Goal: Task Accomplishment & Management: Manage account settings

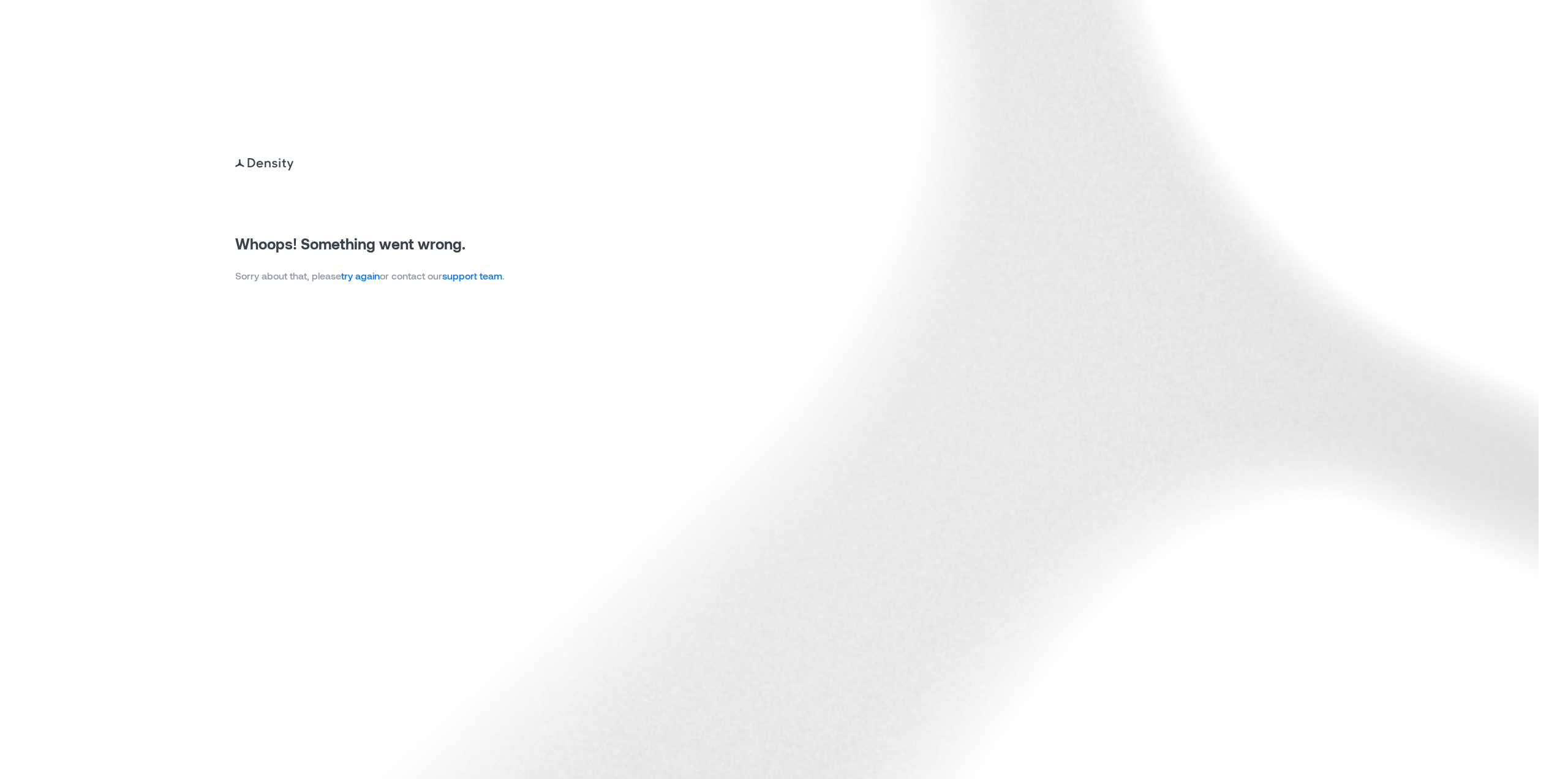
click at [380, 279] on link "try again" at bounding box center [361, 276] width 39 height 12
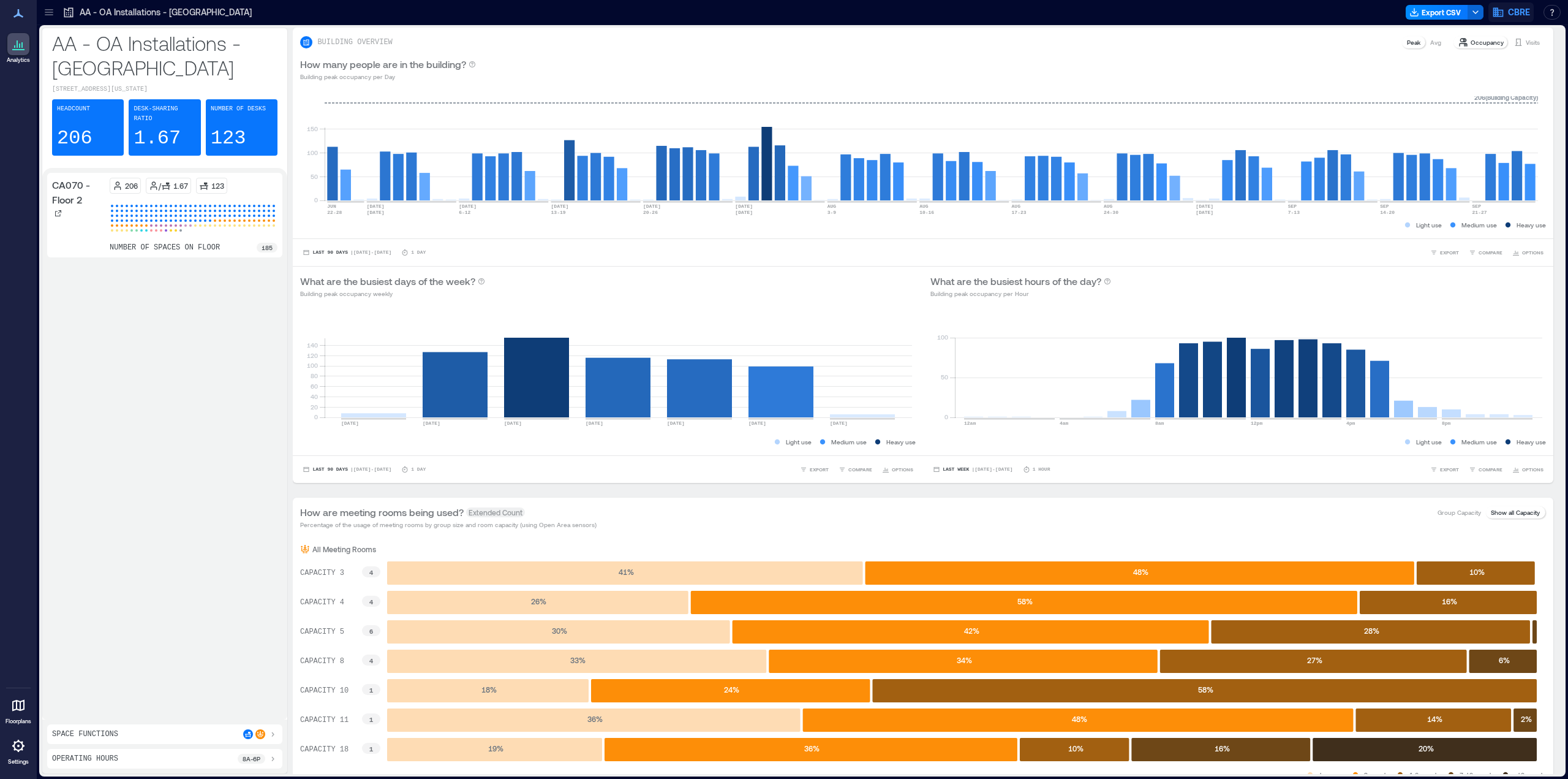
click at [1517, 8] on span "CBRE" at bounding box center [1519, 12] width 22 height 13
click at [1492, 62] on button "Your account" at bounding box center [1474, 61] width 113 height 19
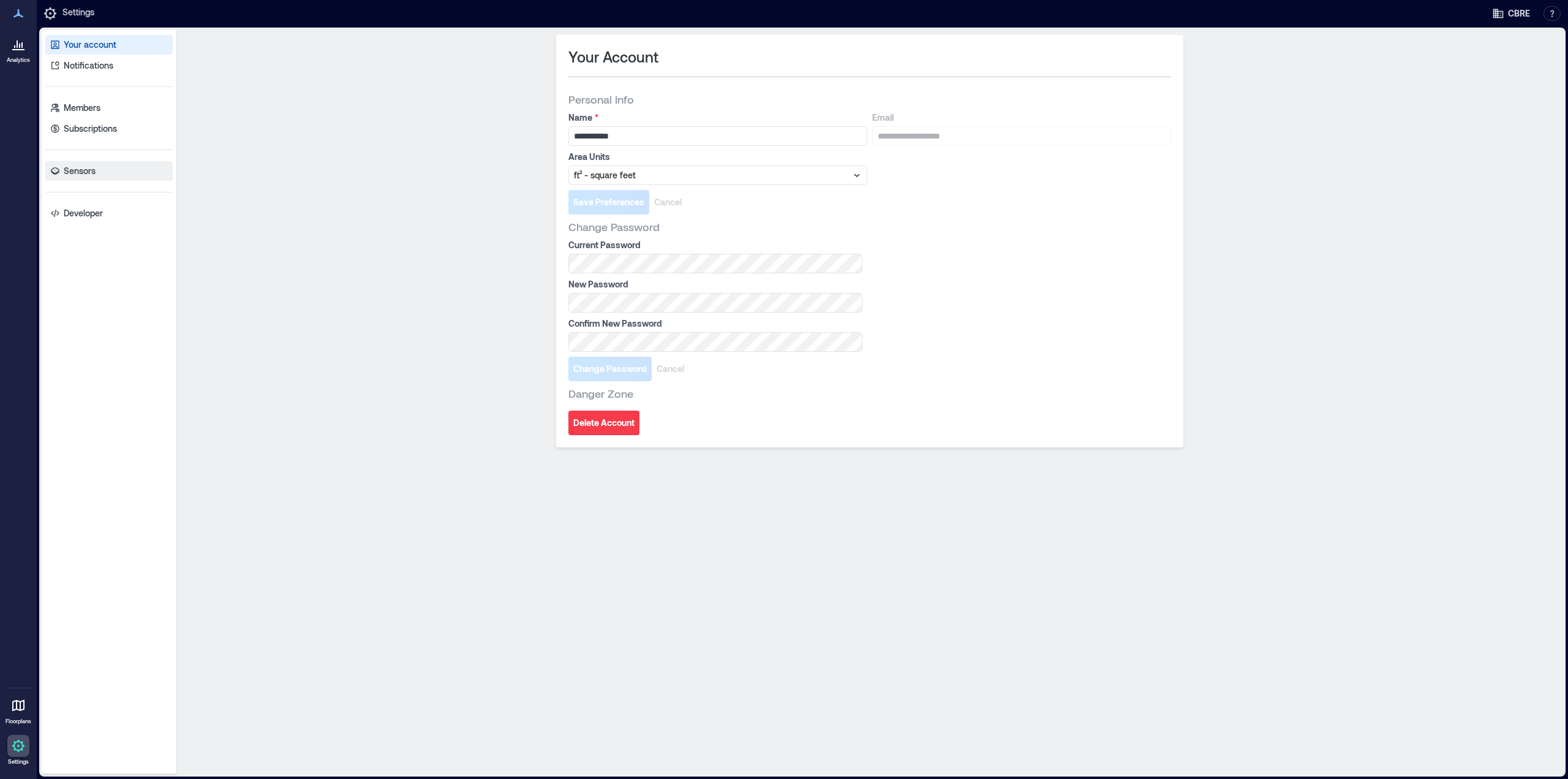
click at [84, 170] on p "Sensors" at bounding box center [80, 171] width 32 height 13
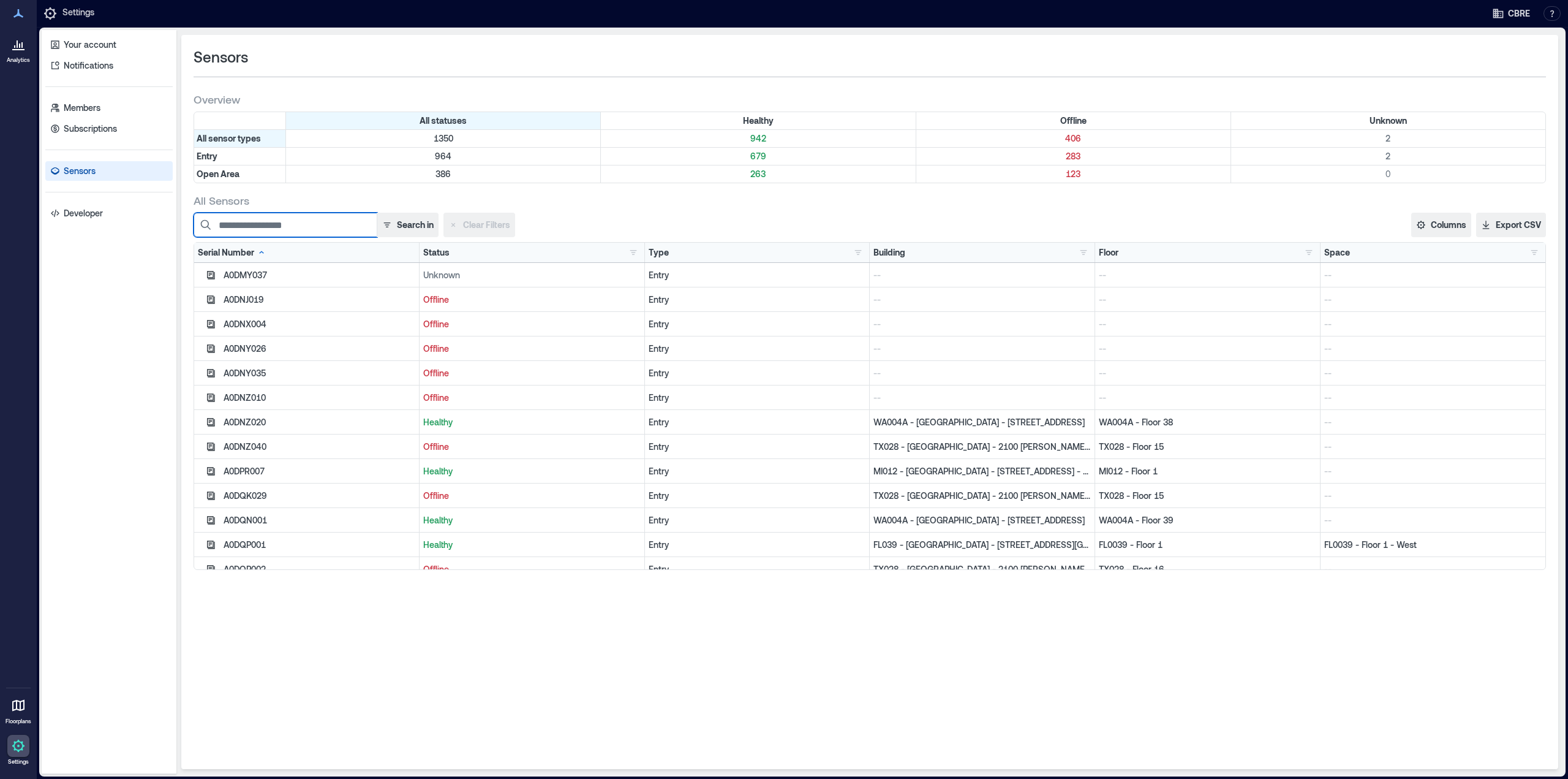
click at [280, 220] on input at bounding box center [286, 224] width 184 height 24
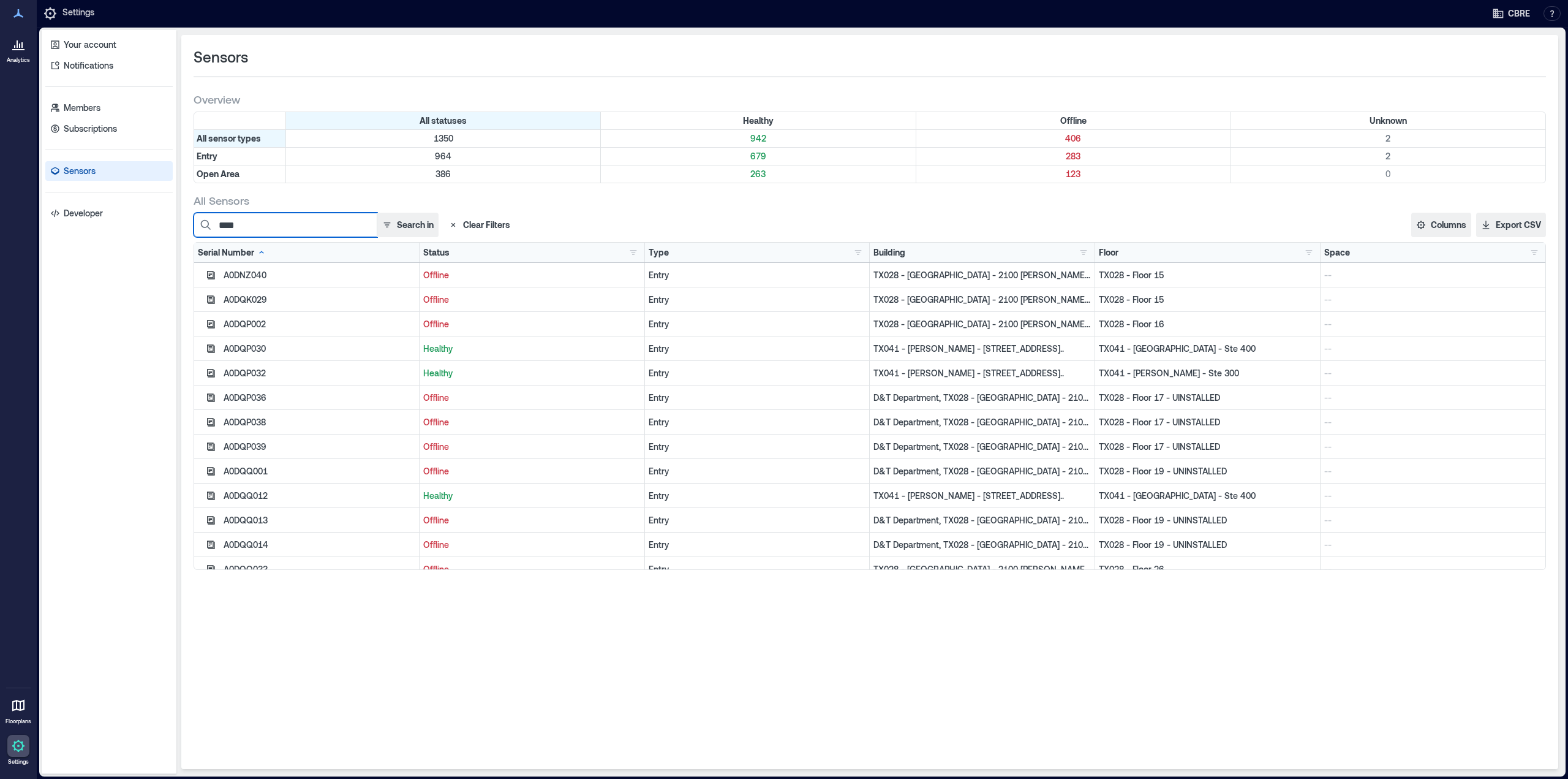
type input "*****"
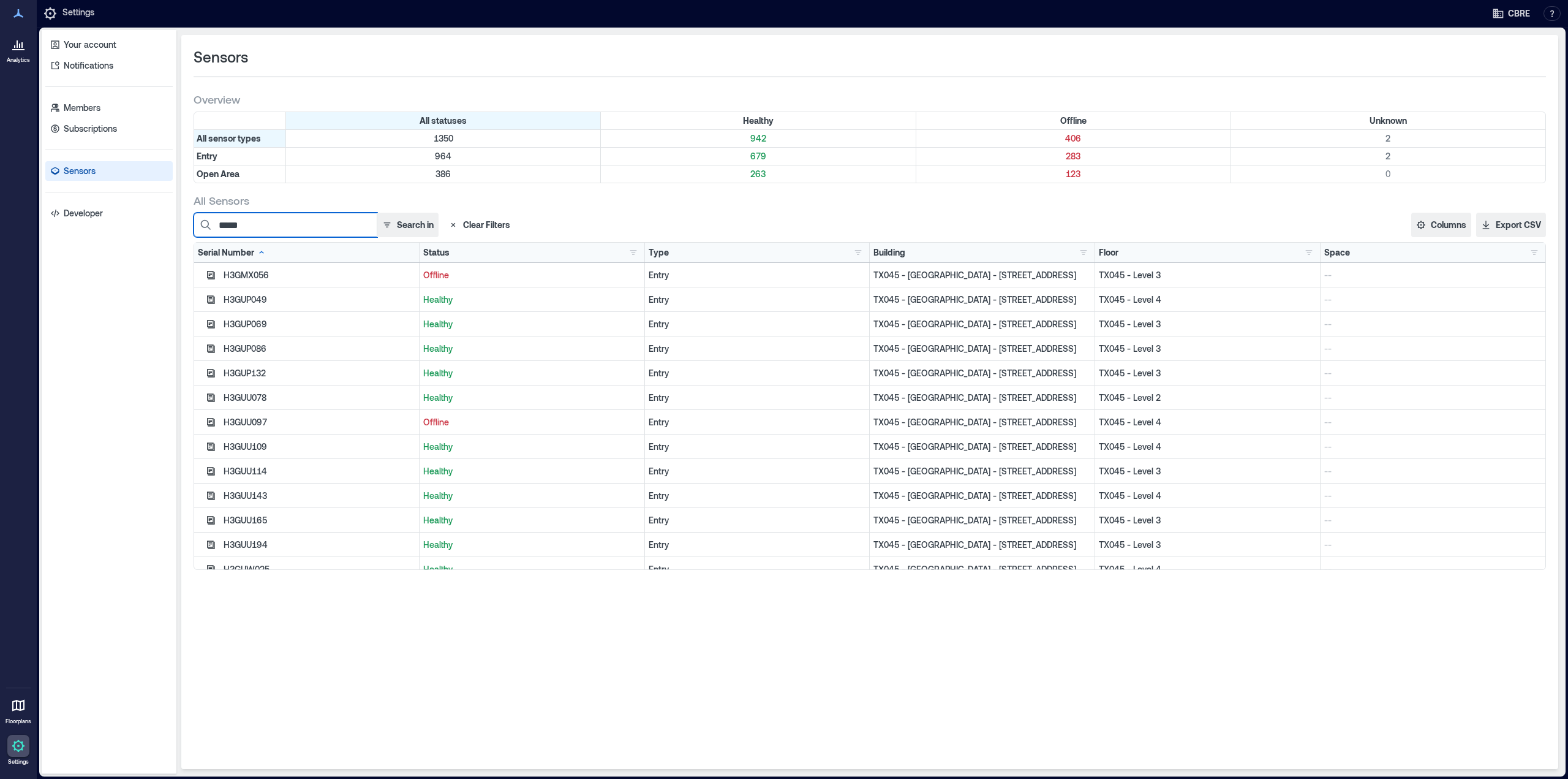
click at [277, 228] on input "*****" at bounding box center [286, 224] width 184 height 24
click at [276, 228] on input "*****" at bounding box center [286, 224] width 184 height 24
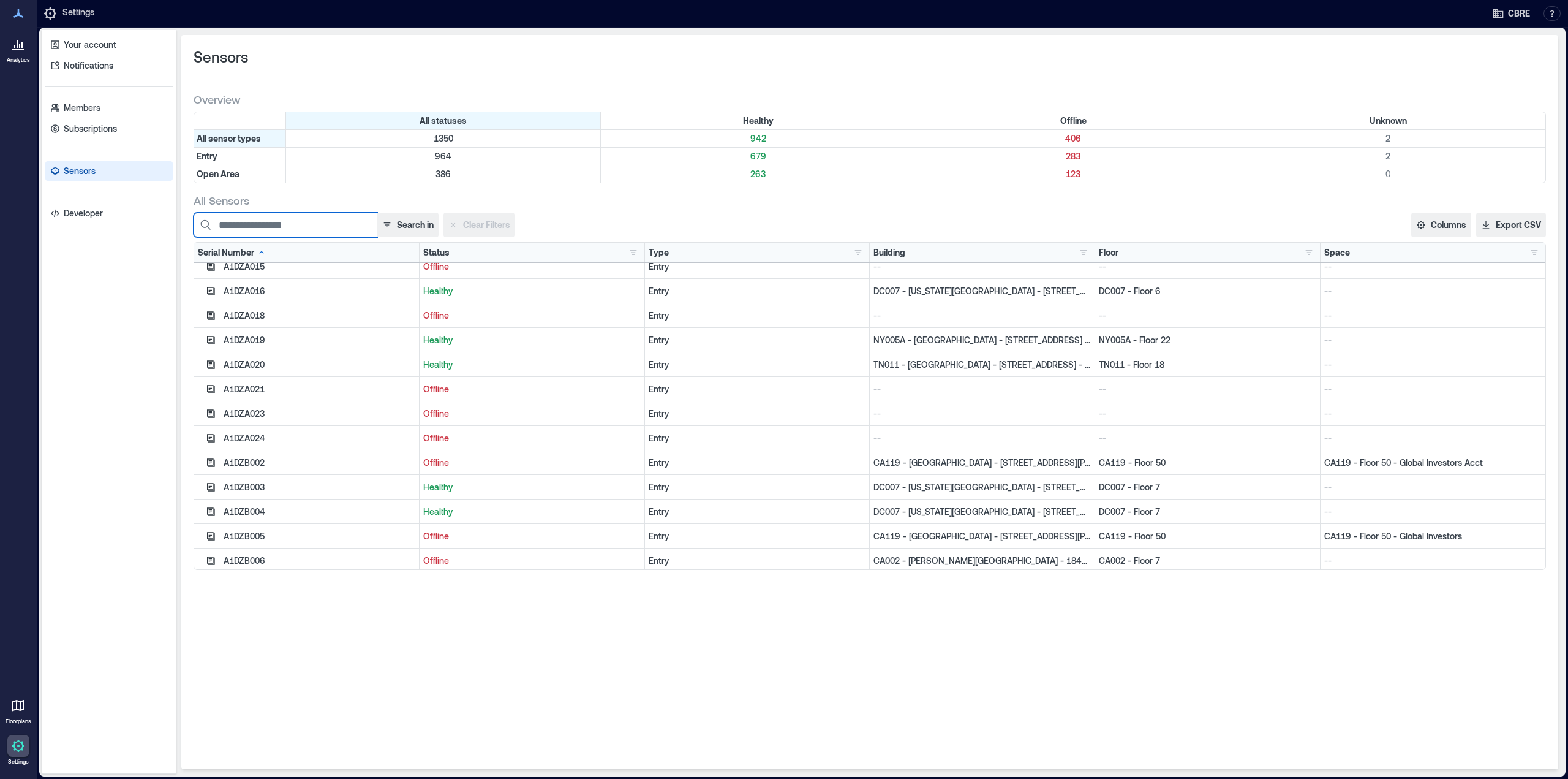
scroll to position [3862, 0]
click at [22, 51] on icon at bounding box center [19, 49] width 13 height 1
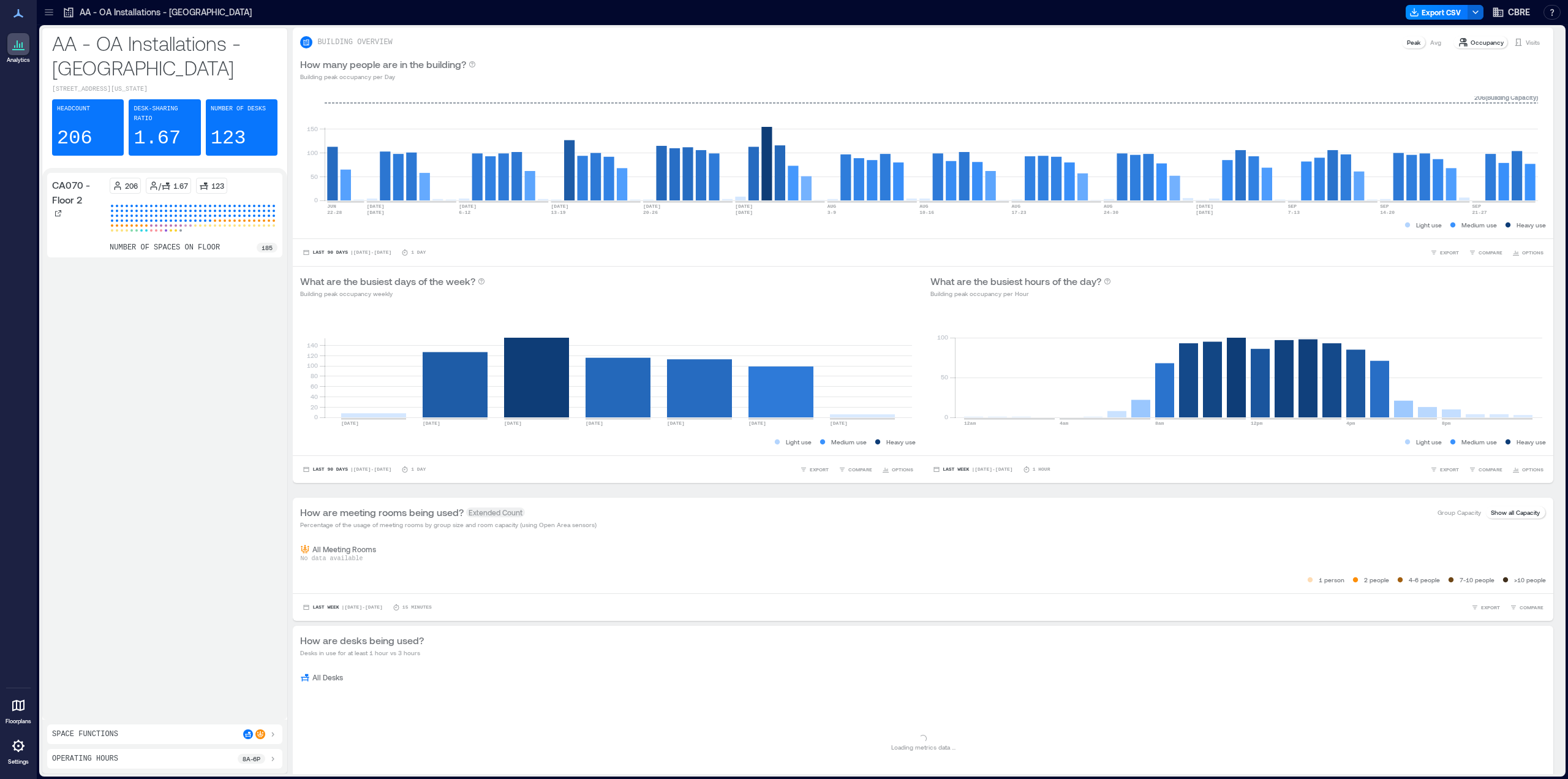
click at [55, 11] on icon at bounding box center [49, 12] width 13 height 13
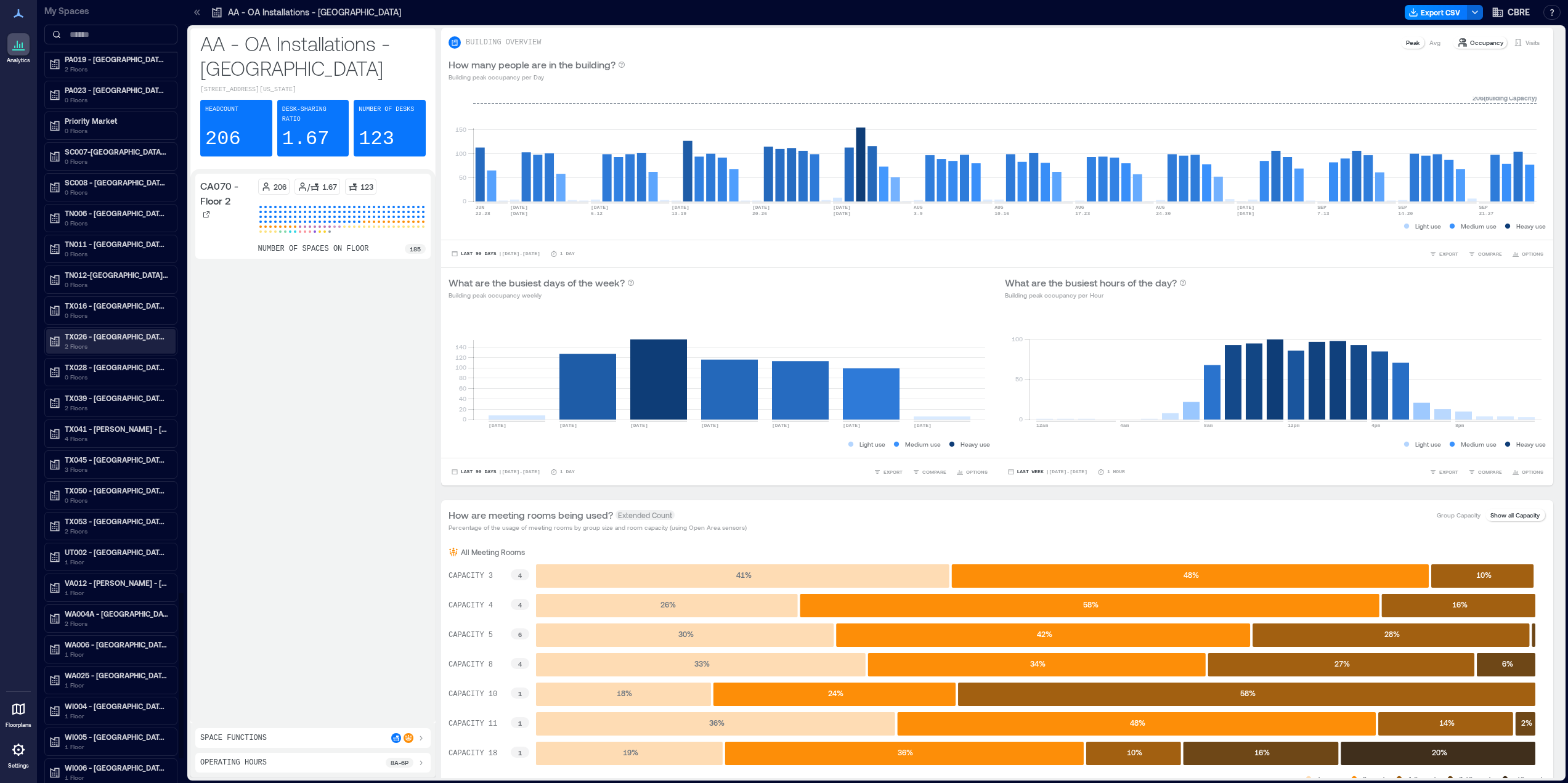
scroll to position [2746, 0]
click at [114, 363] on p "TX016 - Houston - 2800 Post Oak Blvd.." at bounding box center [116, 368] width 103 height 10
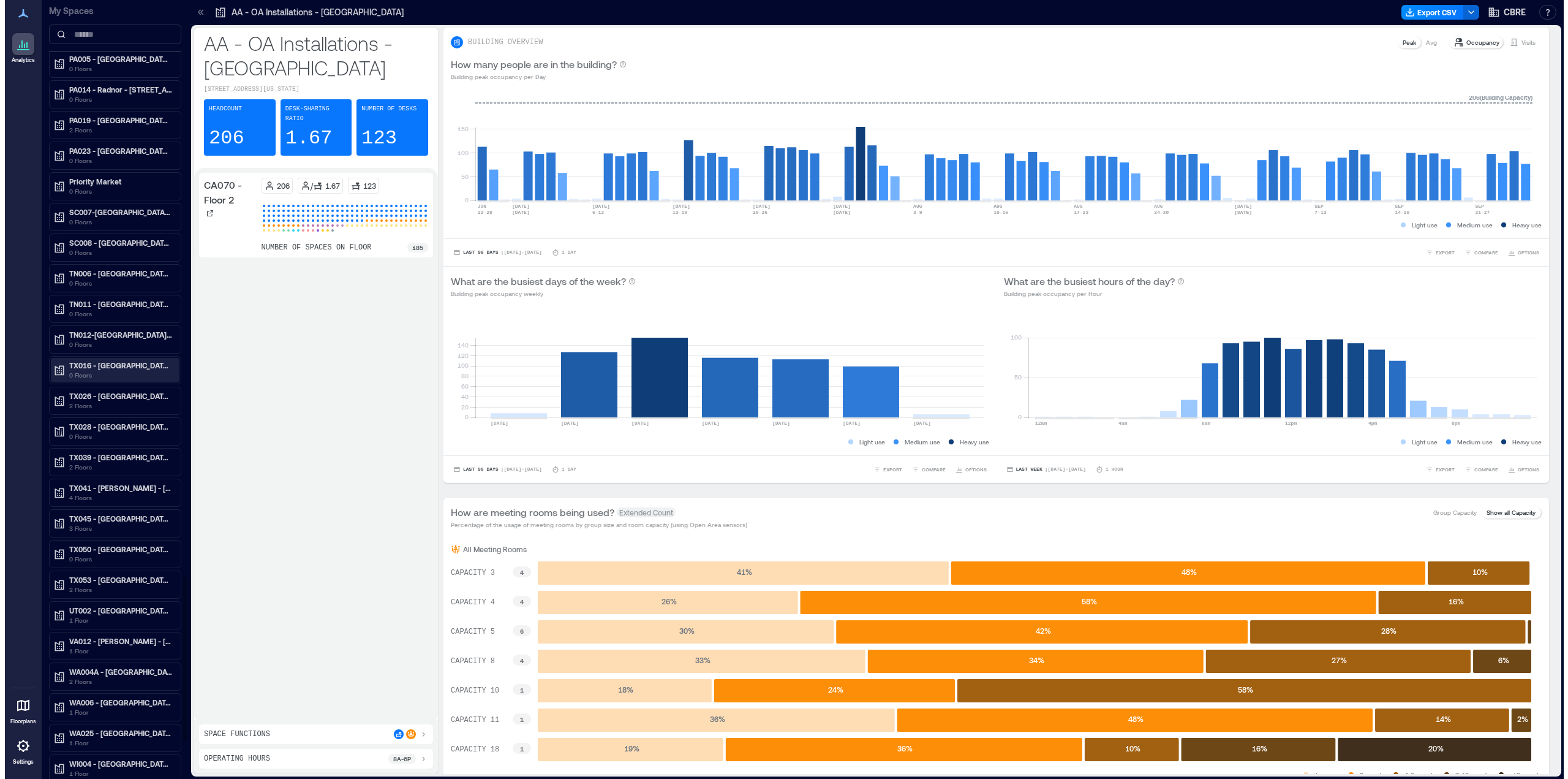
scroll to position [0, 0]
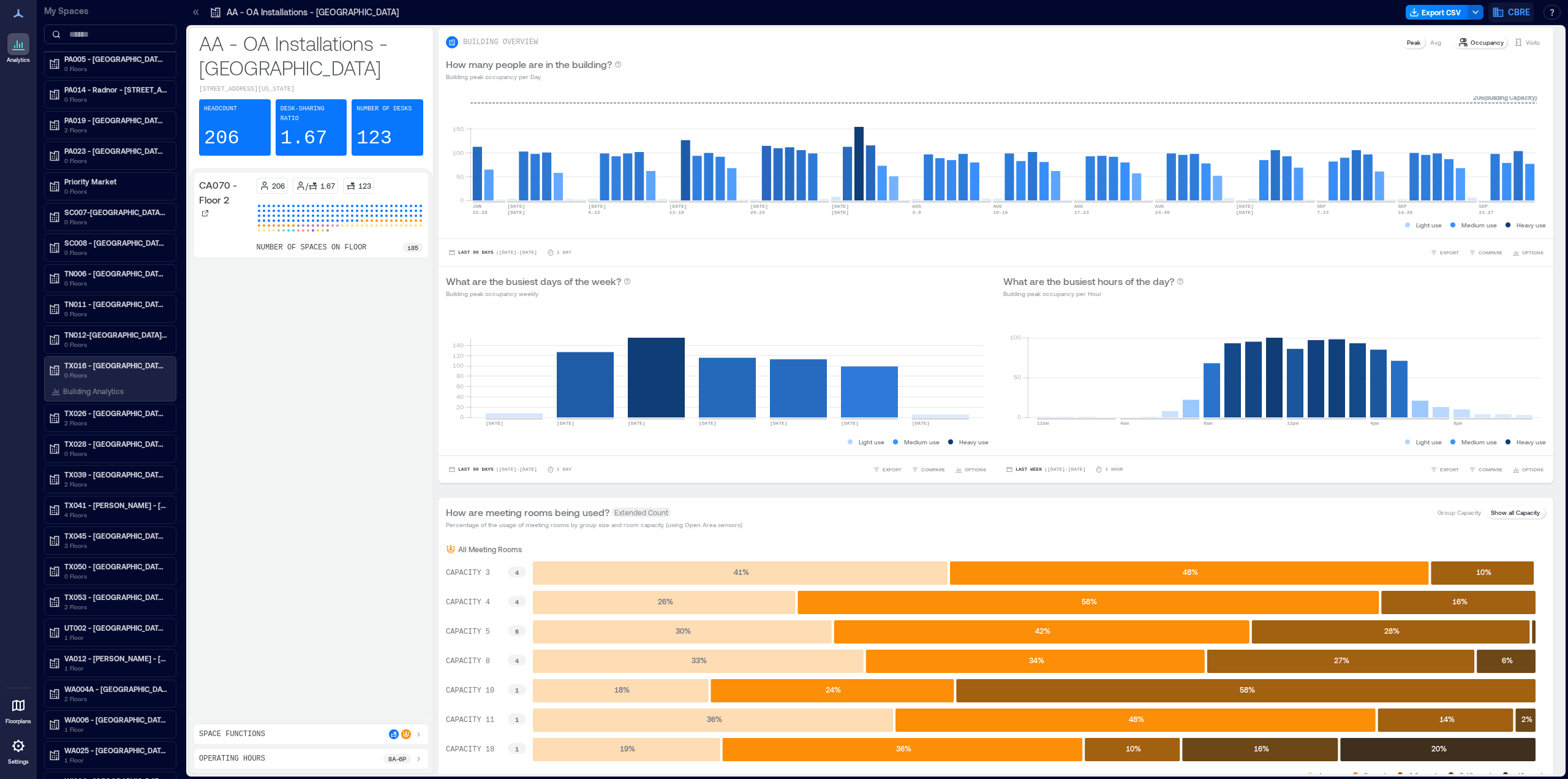
click at [1506, 15] on button "CBRE" at bounding box center [1512, 12] width 45 height 19
click at [1490, 61] on button "Your account" at bounding box center [1474, 61] width 113 height 19
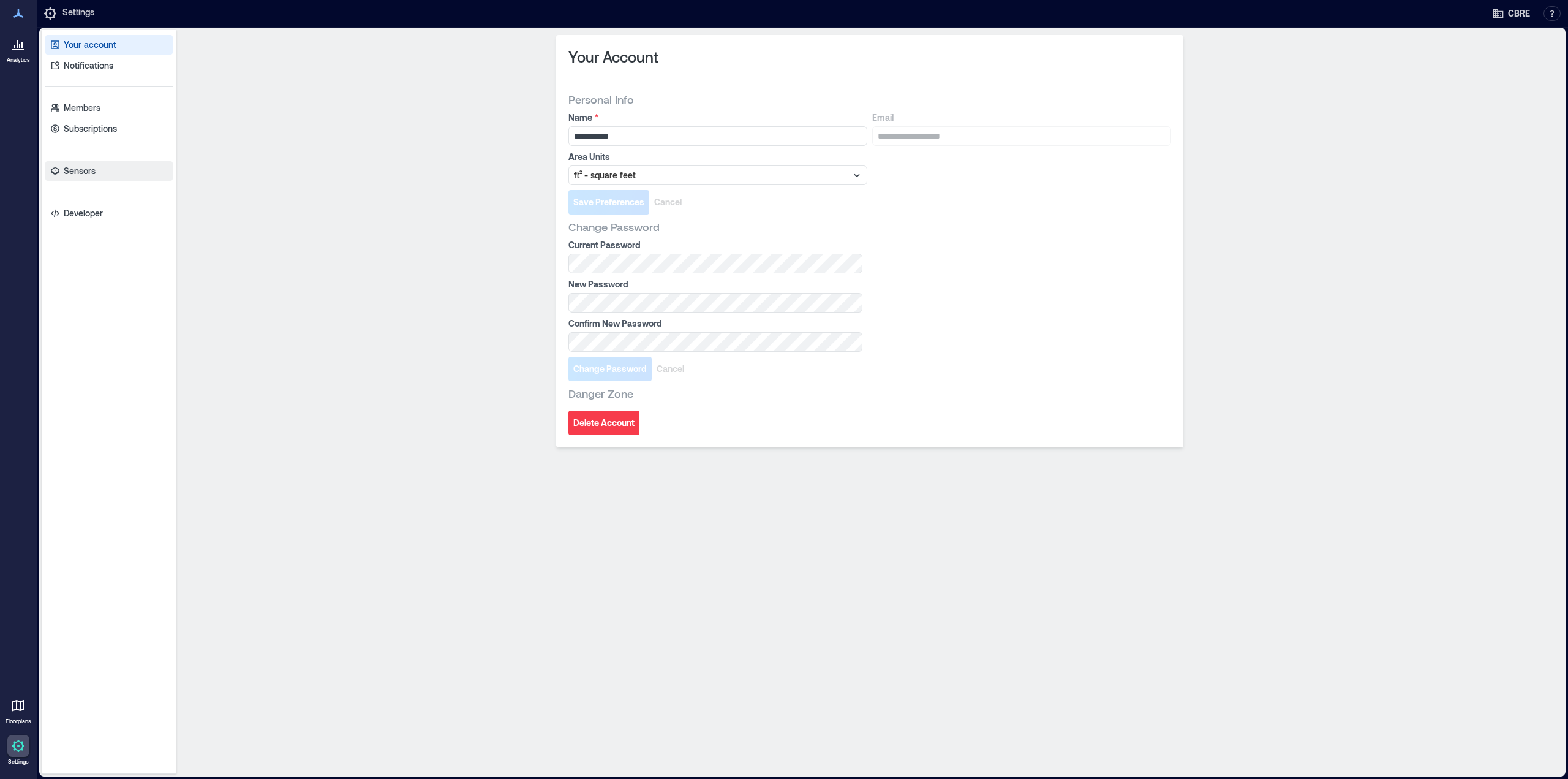
click at [76, 168] on p "Sensors" at bounding box center [80, 171] width 32 height 13
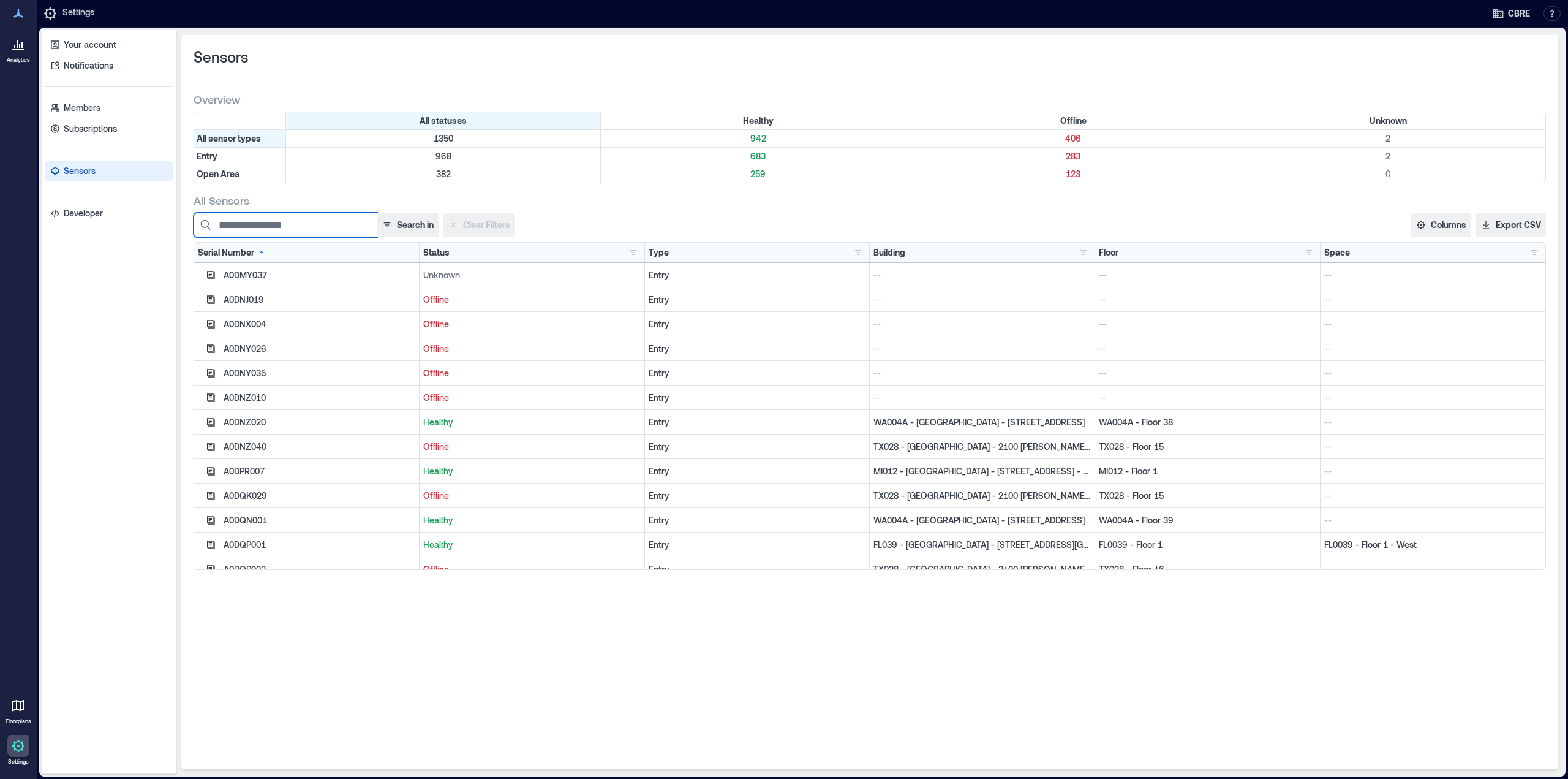
click at [243, 226] on input at bounding box center [286, 224] width 184 height 24
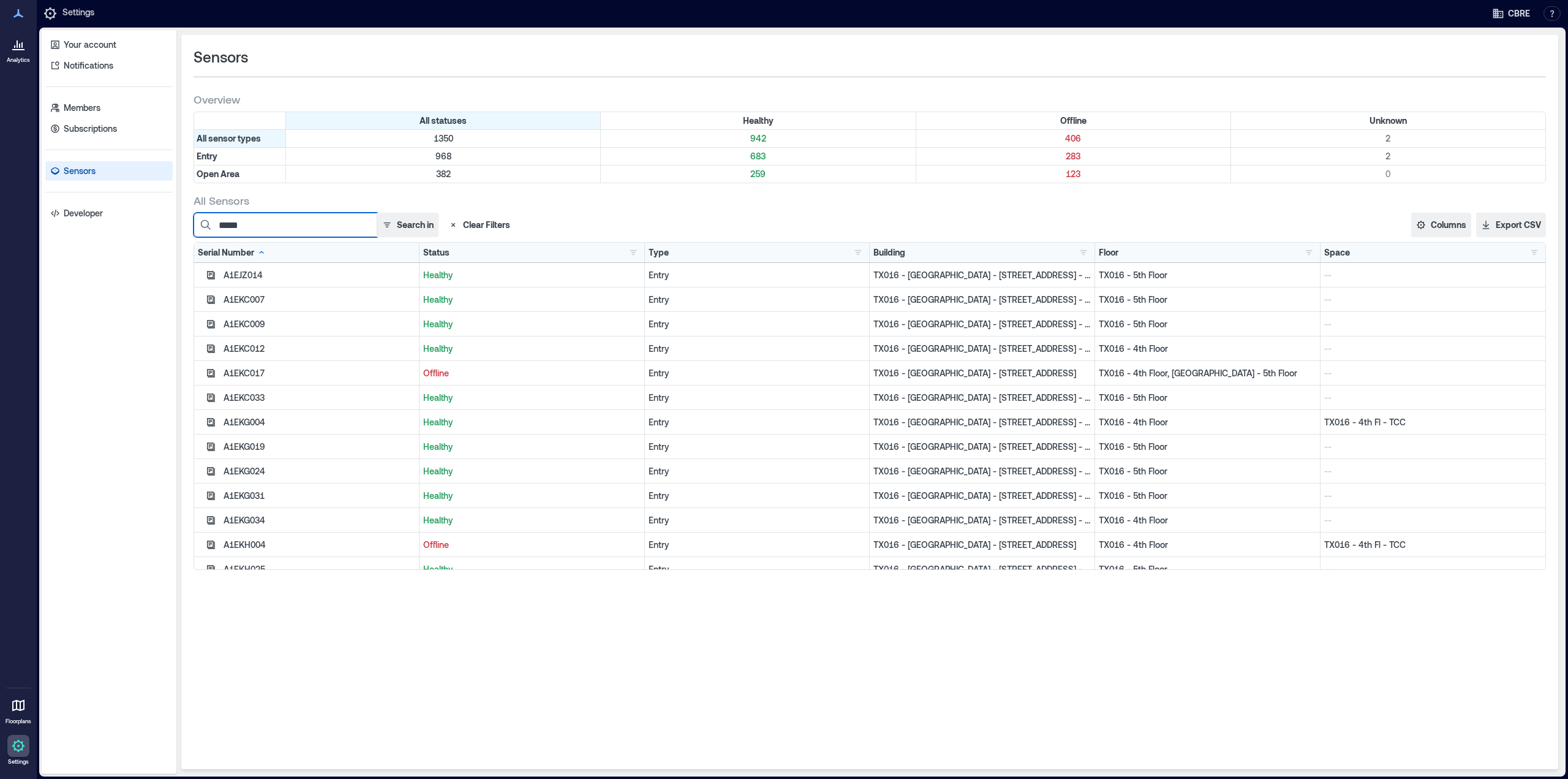
type input "*****"
drag, startPoint x: 932, startPoint y: 737, endPoint x: 942, endPoint y: 735, distance: 10.2
click at [932, 737] on div "Sensors Overview All statuses Healthy Offline Unknown All sensor types 1350 942…" at bounding box center [870, 401] width 1378 height 734
click at [751, 698] on div "Sensors Overview All statuses Healthy Offline Unknown All sensor types 1350 942…" at bounding box center [870, 401] width 1378 height 734
click at [838, 657] on div "Sensors Overview All statuses Healthy Offline Unknown All sensor types 1350 942…" at bounding box center [870, 401] width 1378 height 734
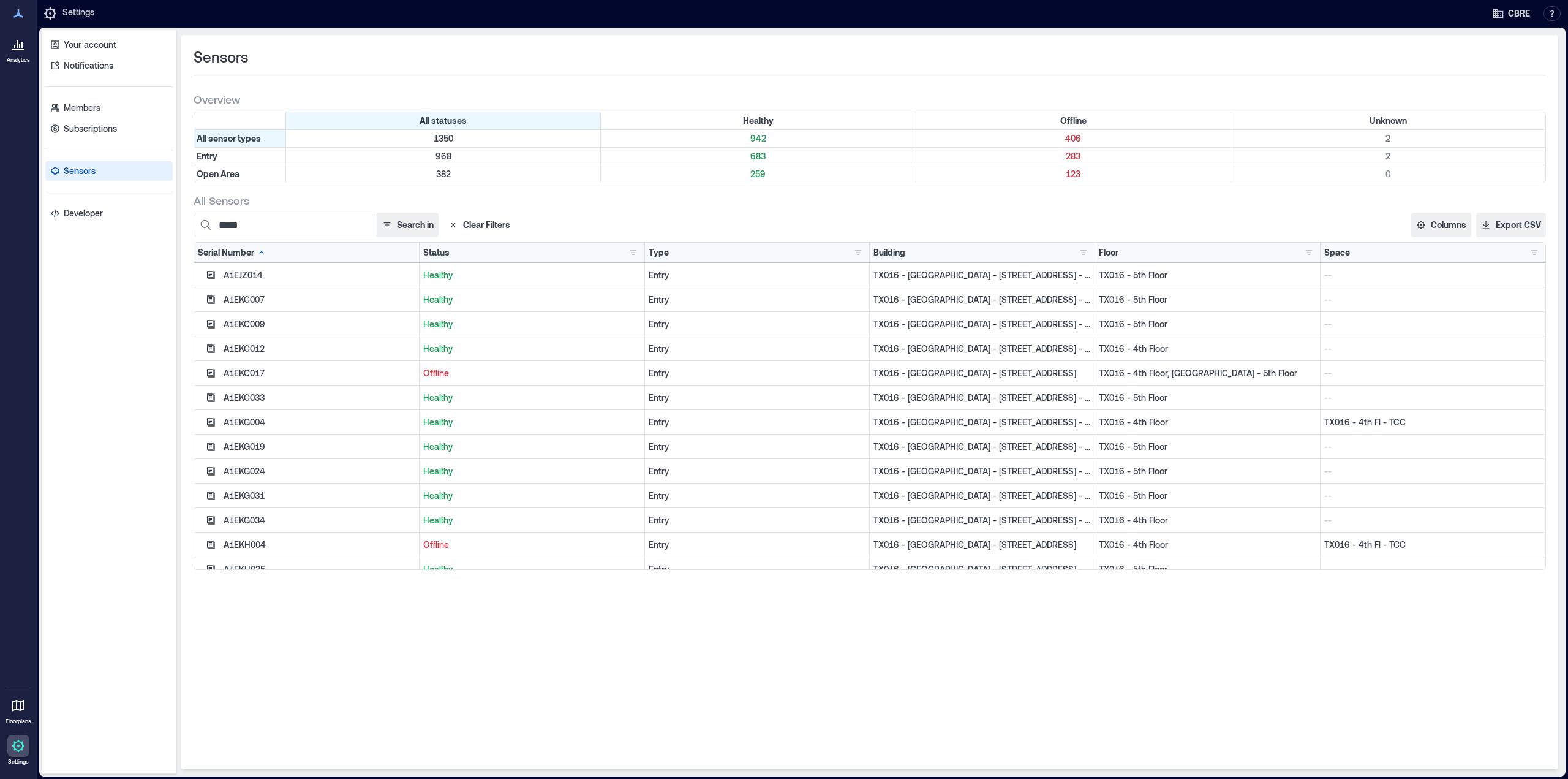
click at [1068, 597] on div "Sensors Overview All statuses Healthy Offline Unknown All sensor types 1350 942…" at bounding box center [870, 401] width 1378 height 734
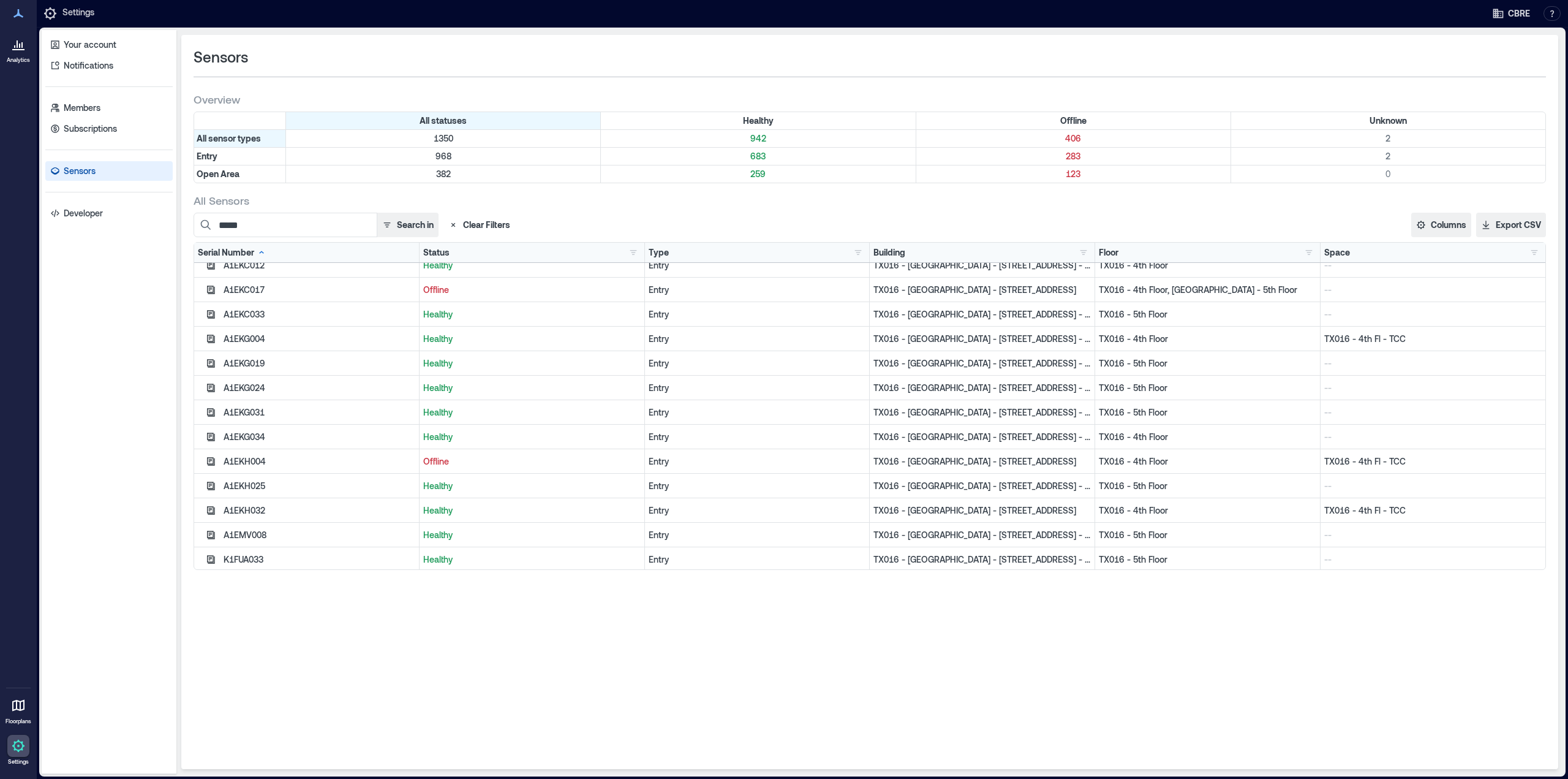
scroll to position [110, 0]
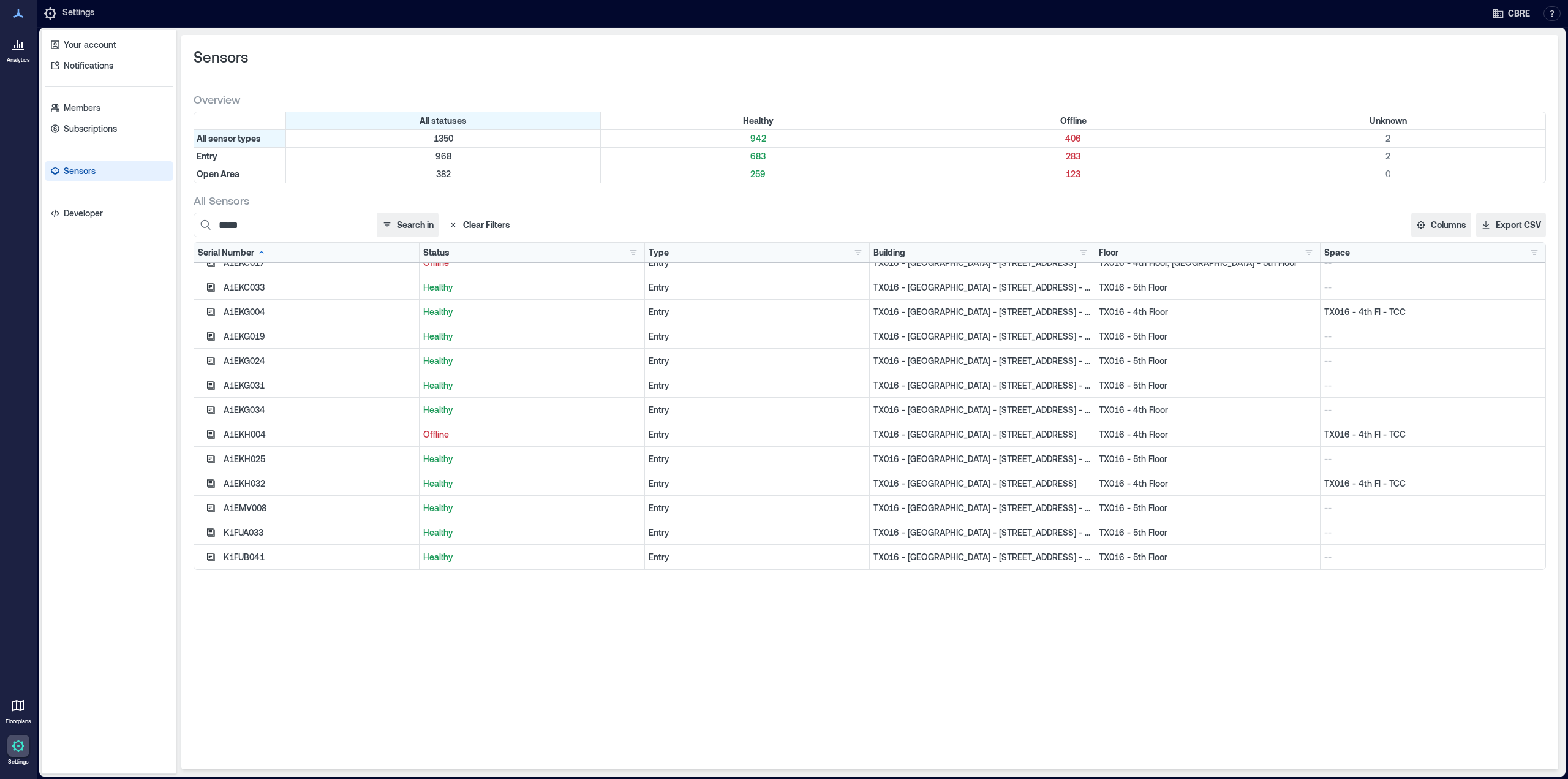
click at [1219, 594] on div "Sensors Overview All statuses Healthy Offline Unknown All sensor types 1350 942…" at bounding box center [870, 401] width 1378 height 734
click at [1207, 608] on div "Sensors Overview All statuses Healthy Offline Unknown All sensor types 1350 942…" at bounding box center [870, 401] width 1378 height 734
click at [98, 377] on div "Your account Notifications Members Subscriptions Sensors Developer" at bounding box center [109, 402] width 135 height 744
click at [20, 353] on div "Analytics Floorplans Settings" at bounding box center [19, 390] width 37 height 779
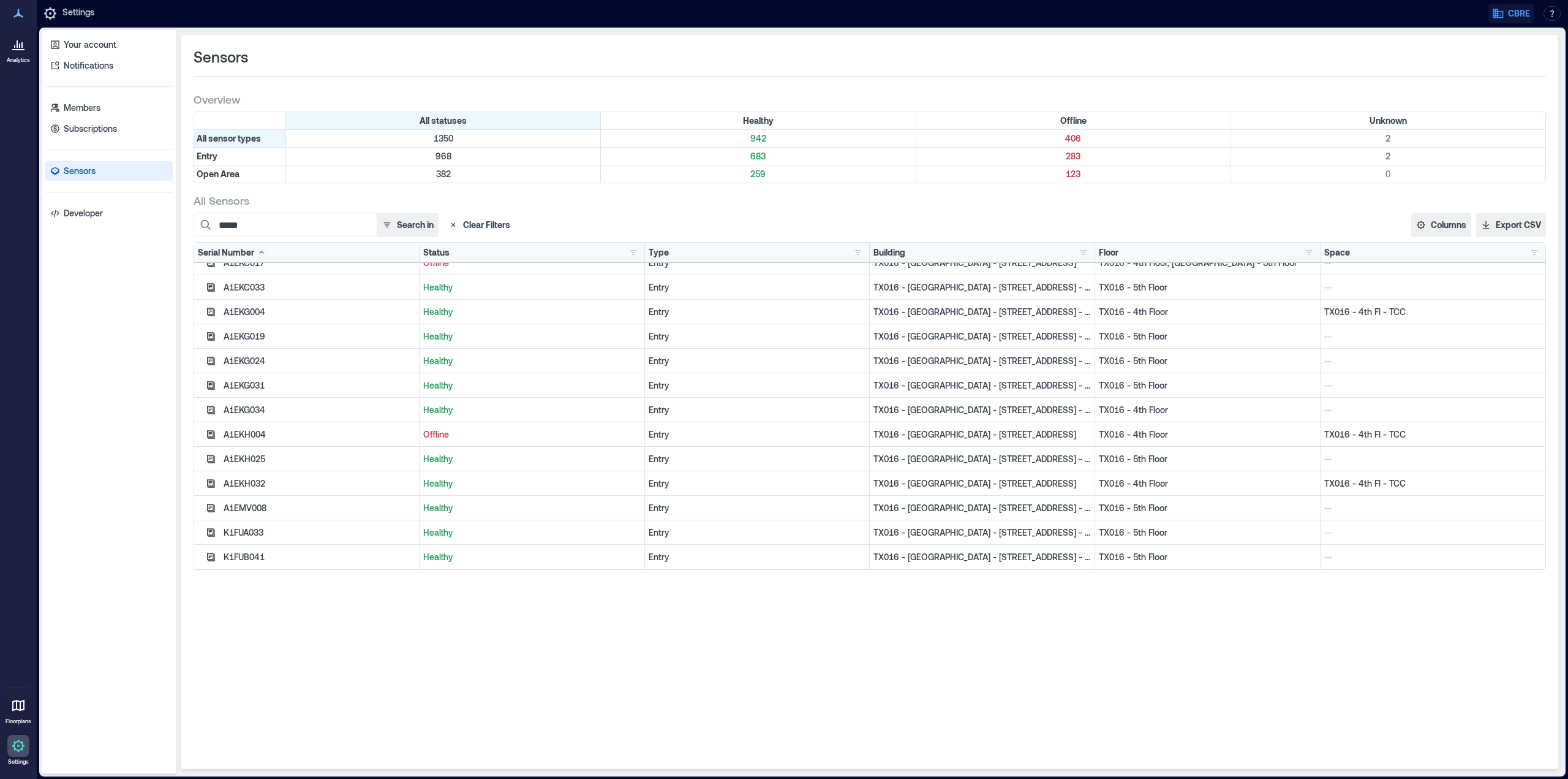
click at [1503, 14] on icon "button" at bounding box center [1499, 13] width 10 height 9
click at [704, 41] on div "Sensors Overview All statuses Healthy Offline Unknown All sensor types 1350 942…" at bounding box center [870, 401] width 1378 height 734
click at [293, 13] on div at bounding box center [790, 13] width 1376 height 22
click at [297, 13] on div at bounding box center [790, 13] width 1376 height 22
click at [60, 309] on div "Your account Notifications Members Subscriptions Sensors Developer" at bounding box center [109, 402] width 135 height 744
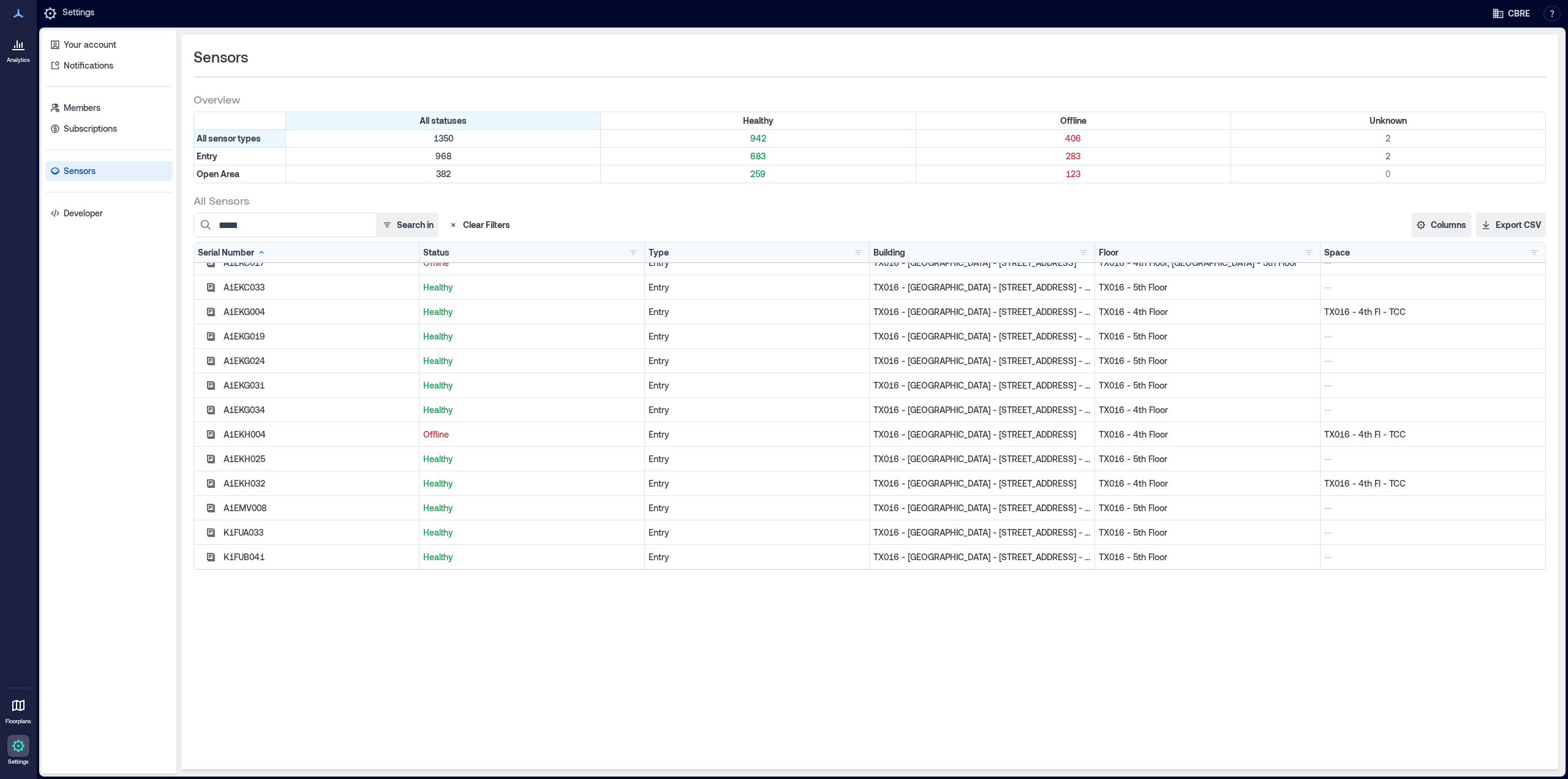
click at [41, 278] on div "Your account Notifications Members Subscriptions Sensors Developer Sensors Over…" at bounding box center [803, 402] width 1527 height 749
click at [20, 247] on div "Analytics Floorplans Settings" at bounding box center [19, 390] width 37 height 779
click at [40, 260] on div "Your account Notifications Members Subscriptions Sensors Developer Sensors Over…" at bounding box center [803, 402] width 1527 height 749
click at [37, 247] on div "Your account Notifications Members Subscriptions Sensors Developer Sensors Over…" at bounding box center [803, 403] width 1532 height 751
click at [28, 251] on div "Analytics Floorplans Settings" at bounding box center [19, 390] width 37 height 779
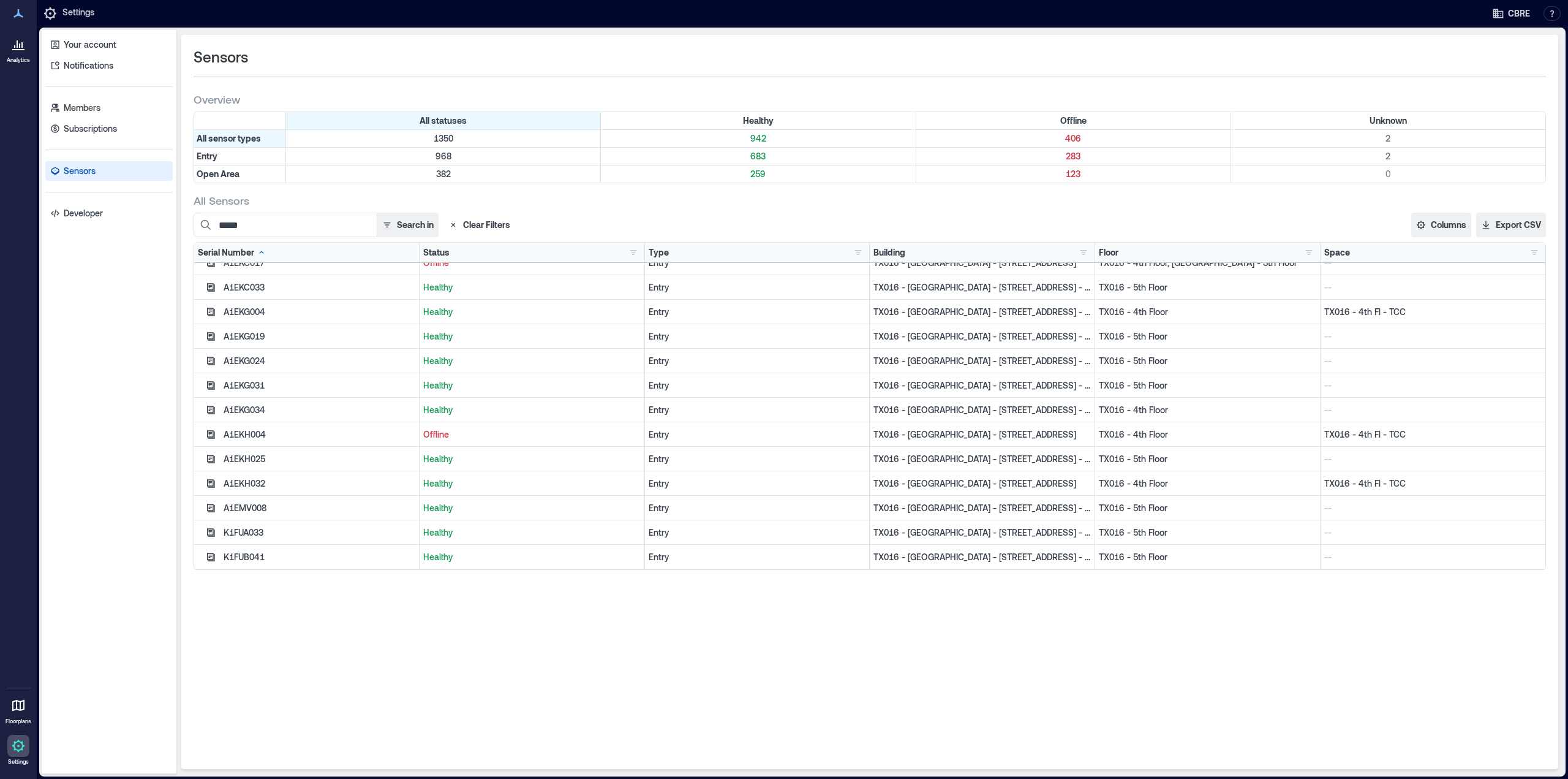
click at [28, 251] on div "Analytics Floorplans Settings" at bounding box center [19, 390] width 37 height 779
click at [427, 582] on div "Sensors Overview All statuses Healthy Offline Unknown All sensor types 1350 942…" at bounding box center [870, 401] width 1378 height 734
click at [1137, 285] on p "TX016 - 5th Floor" at bounding box center [1207, 287] width 217 height 13
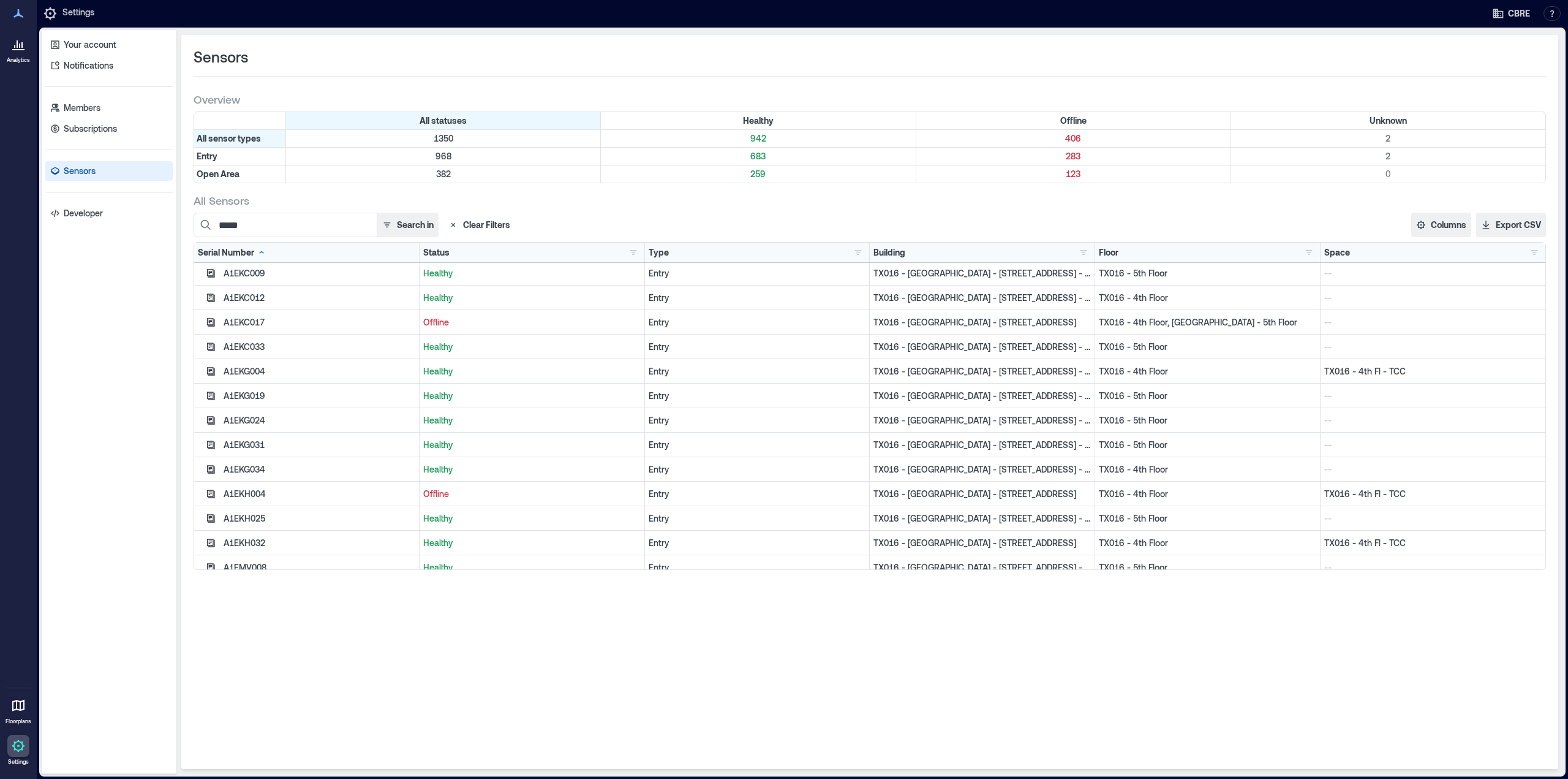
scroll to position [0, 0]
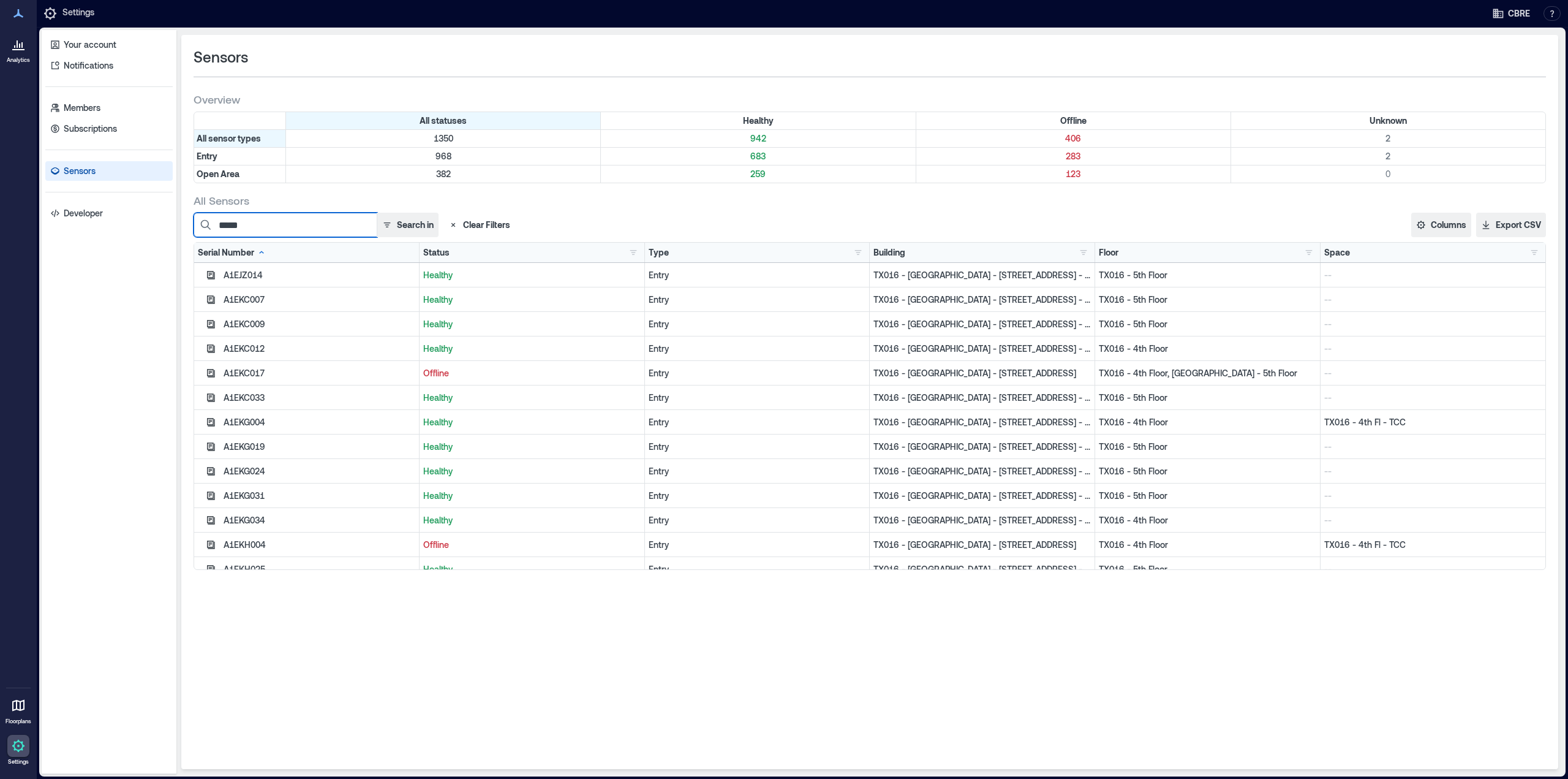
click at [284, 221] on input "*****" at bounding box center [286, 224] width 184 height 24
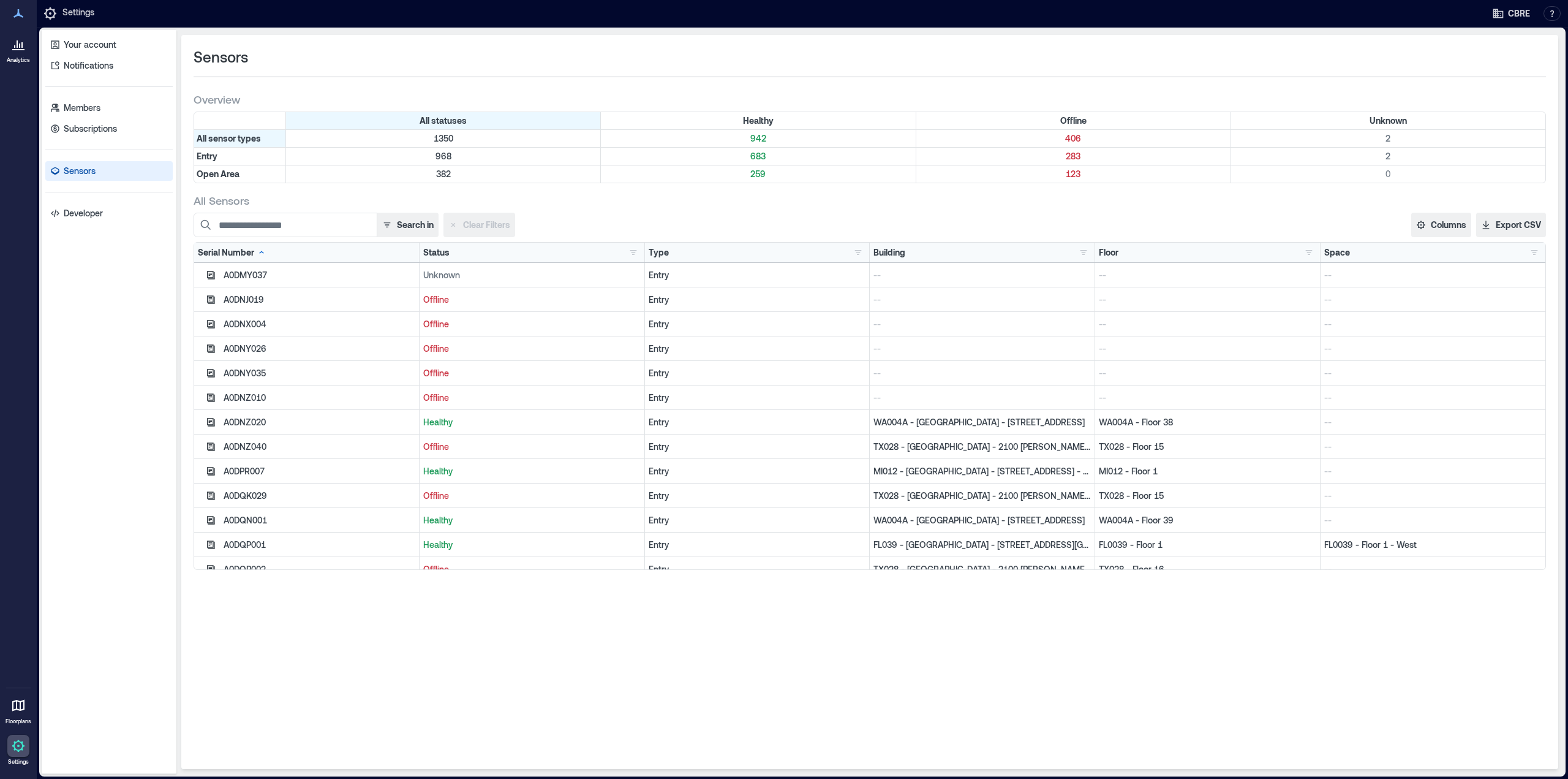
click at [703, 208] on div "All Sensors Search in Clear Filters Columns Serial Number Status Type Building …" at bounding box center [870, 381] width 1352 height 377
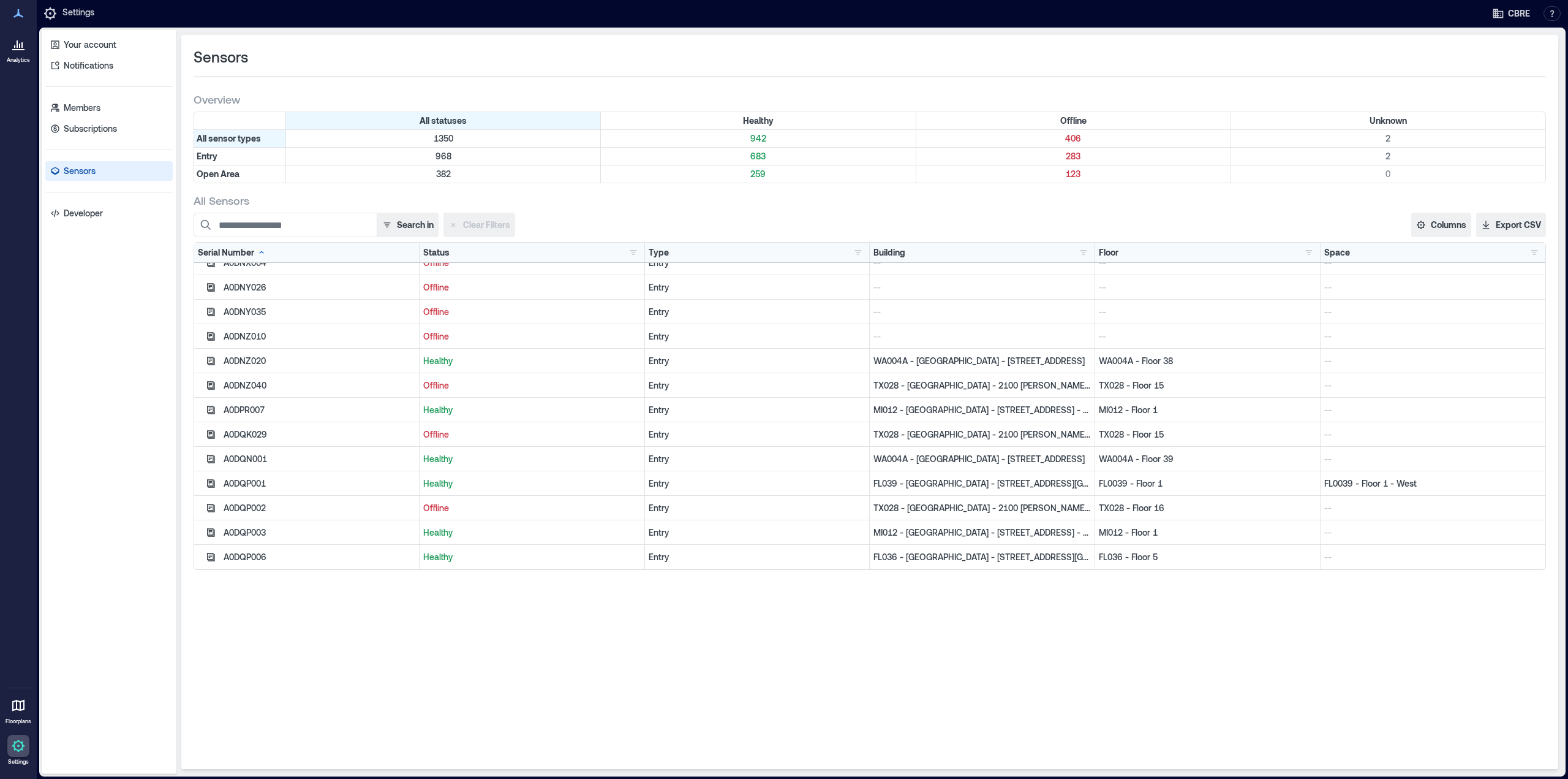
click at [1282, 256] on div "Floor 14th Floor 4 3rd Floor 8 4th Floor 8 5th Floor 4 6th Floor 4 7th Floor 4 …" at bounding box center [1207, 252] width 217 height 13
click at [1309, 257] on button "button" at bounding box center [1308, 252] width 14 height 13
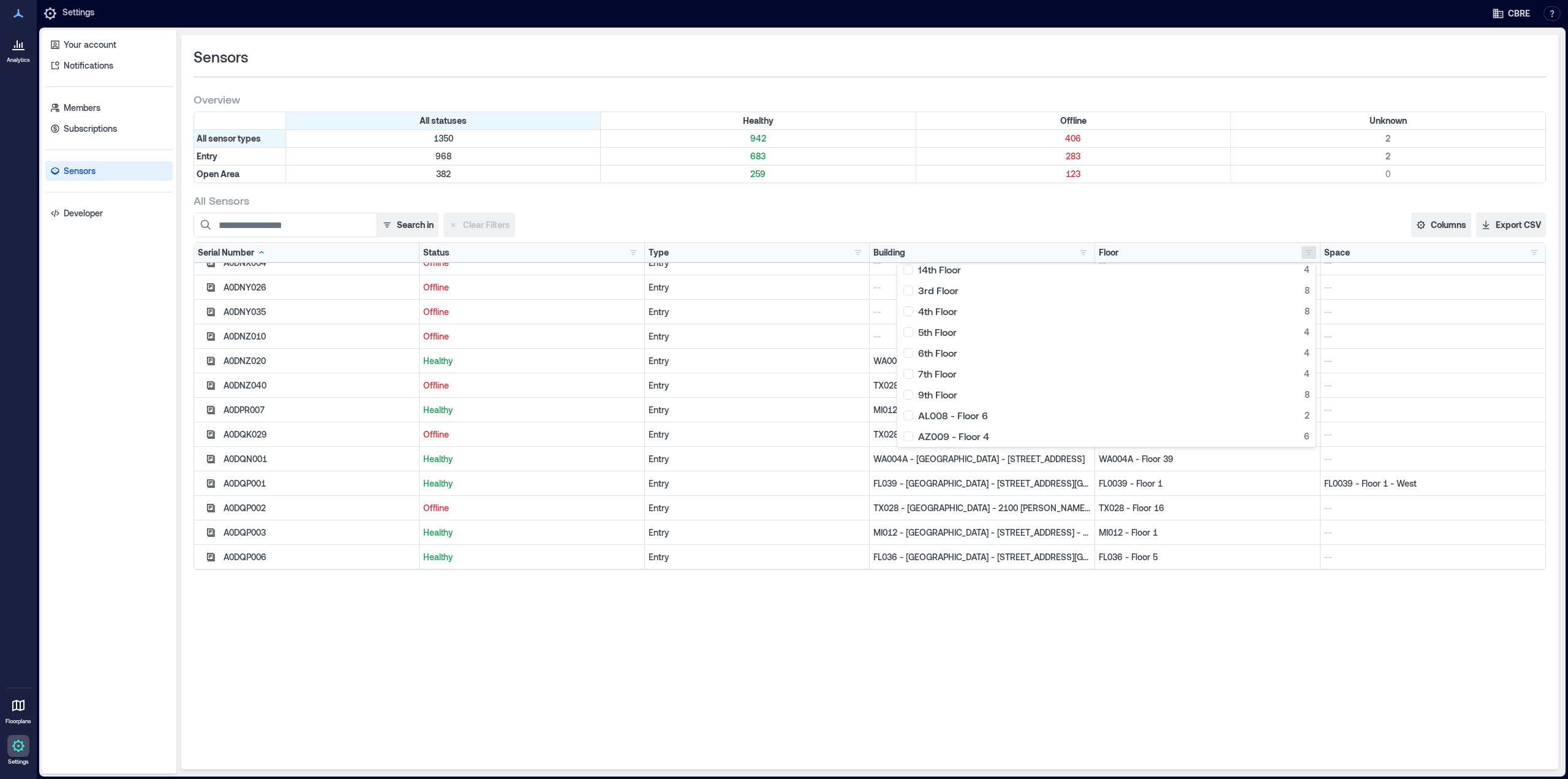
scroll to position [0, 0]
click at [1251, 205] on div "All Sensors" at bounding box center [870, 200] width 1352 height 14
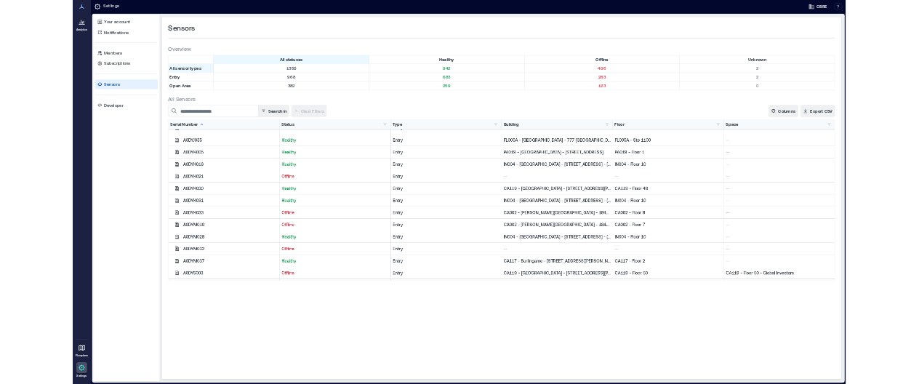
scroll to position [3054, 0]
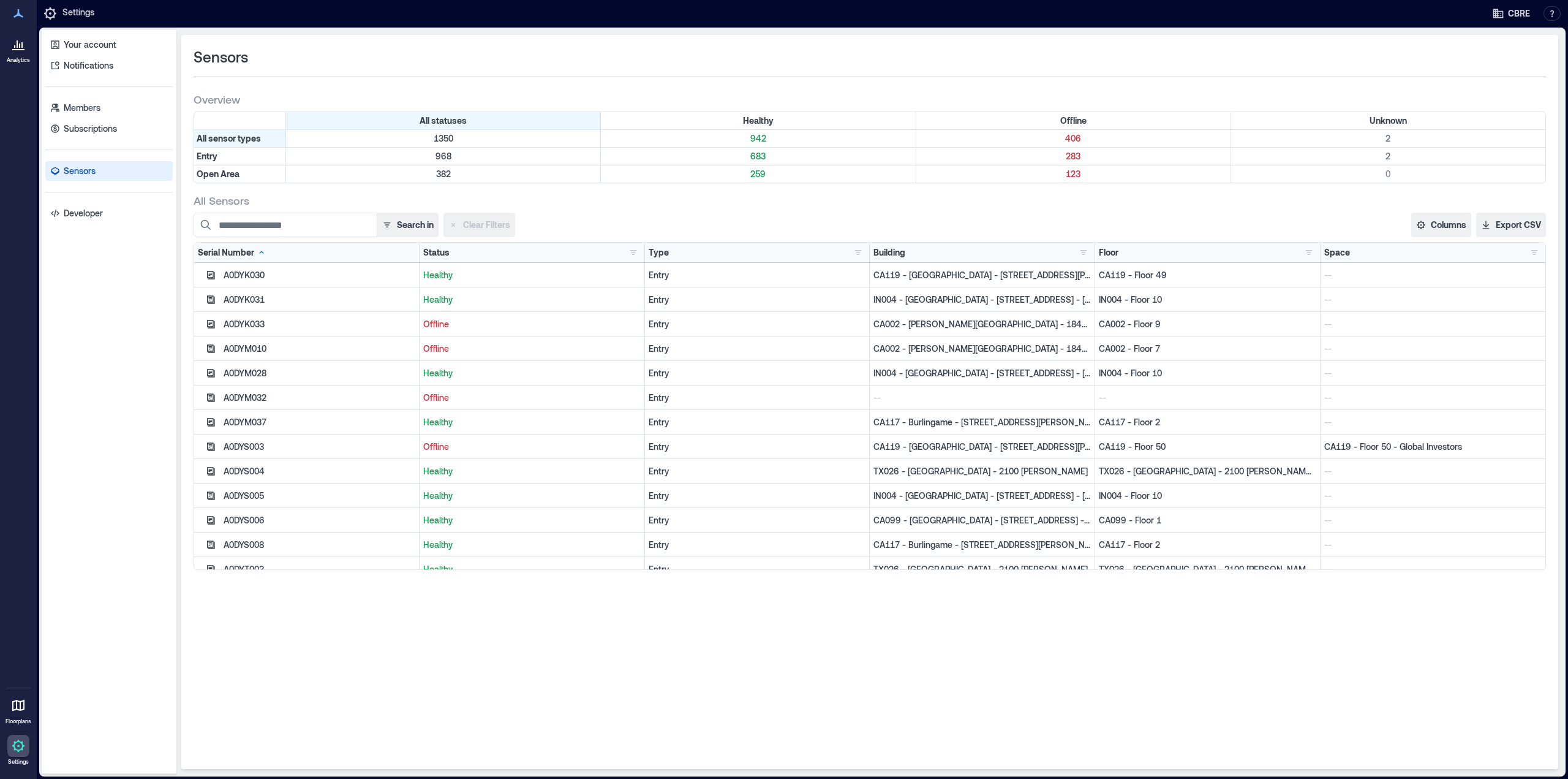
click at [1132, 597] on div "Sensors Overview All statuses Healthy Offline Unknown All sensor types 1350 942…" at bounding box center [870, 401] width 1378 height 734
drag, startPoint x: 21, startPoint y: 45, endPoint x: 505, endPoint y: 134, distance: 492.1
click at [21, 45] on icon at bounding box center [18, 44] width 14 height 14
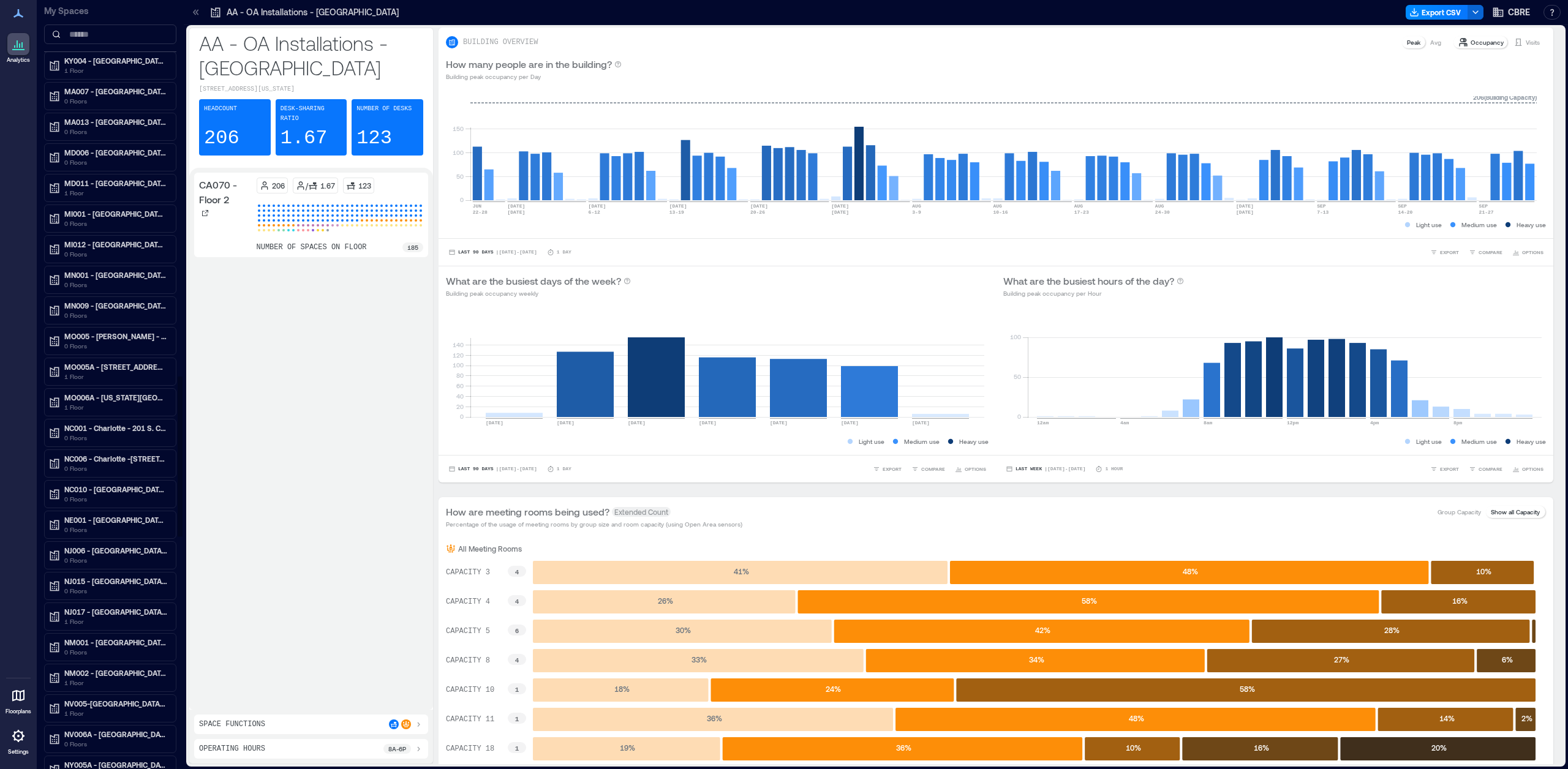
scroll to position [1592, 0]
click at [109, 153] on p "MA013 - Boston - 33 Arch St.." at bounding box center [115, 154] width 103 height 10
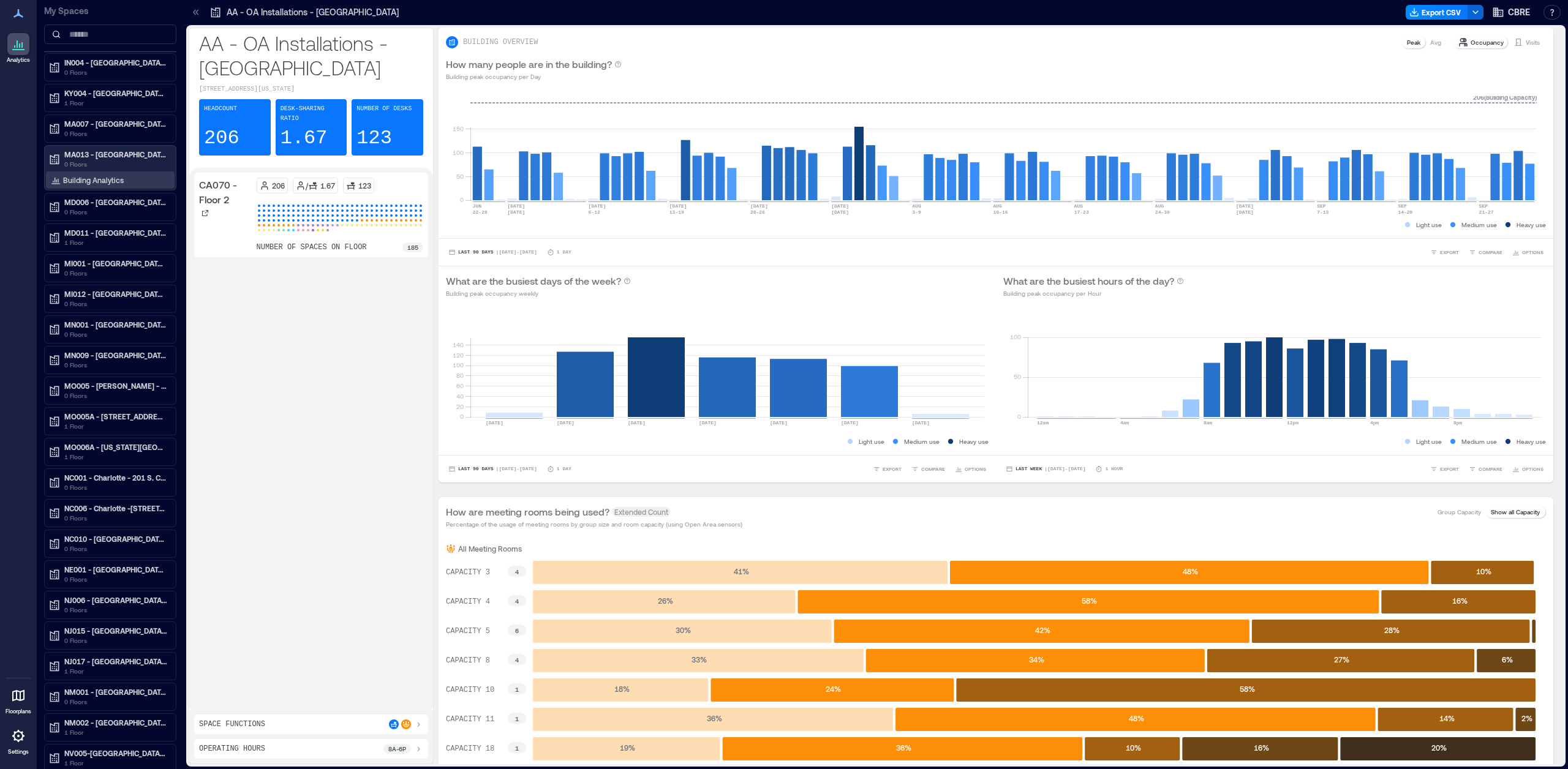
click at [98, 181] on p "Building Analytics" at bounding box center [94, 180] width 61 height 10
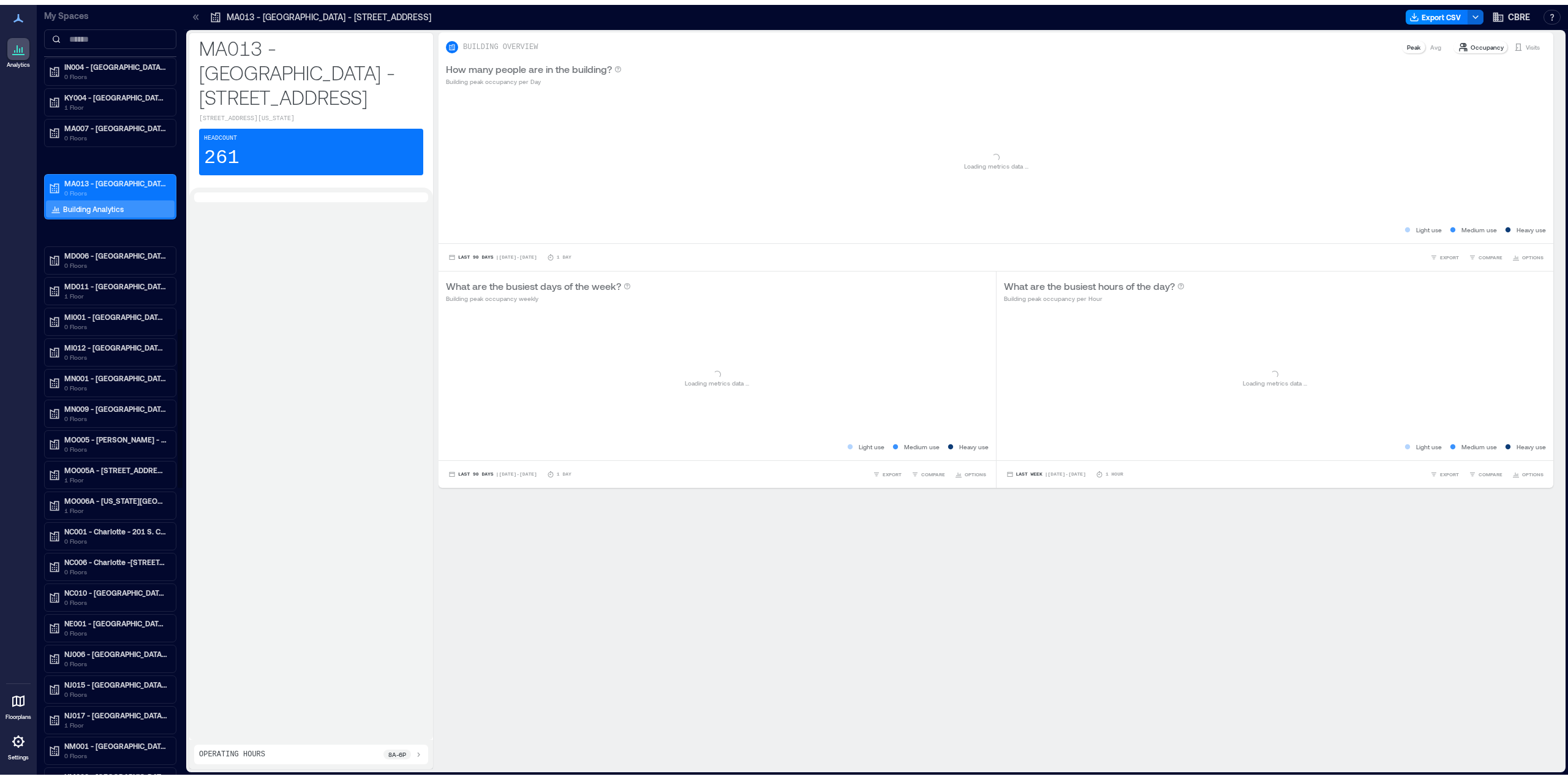
scroll to position [1569, 0]
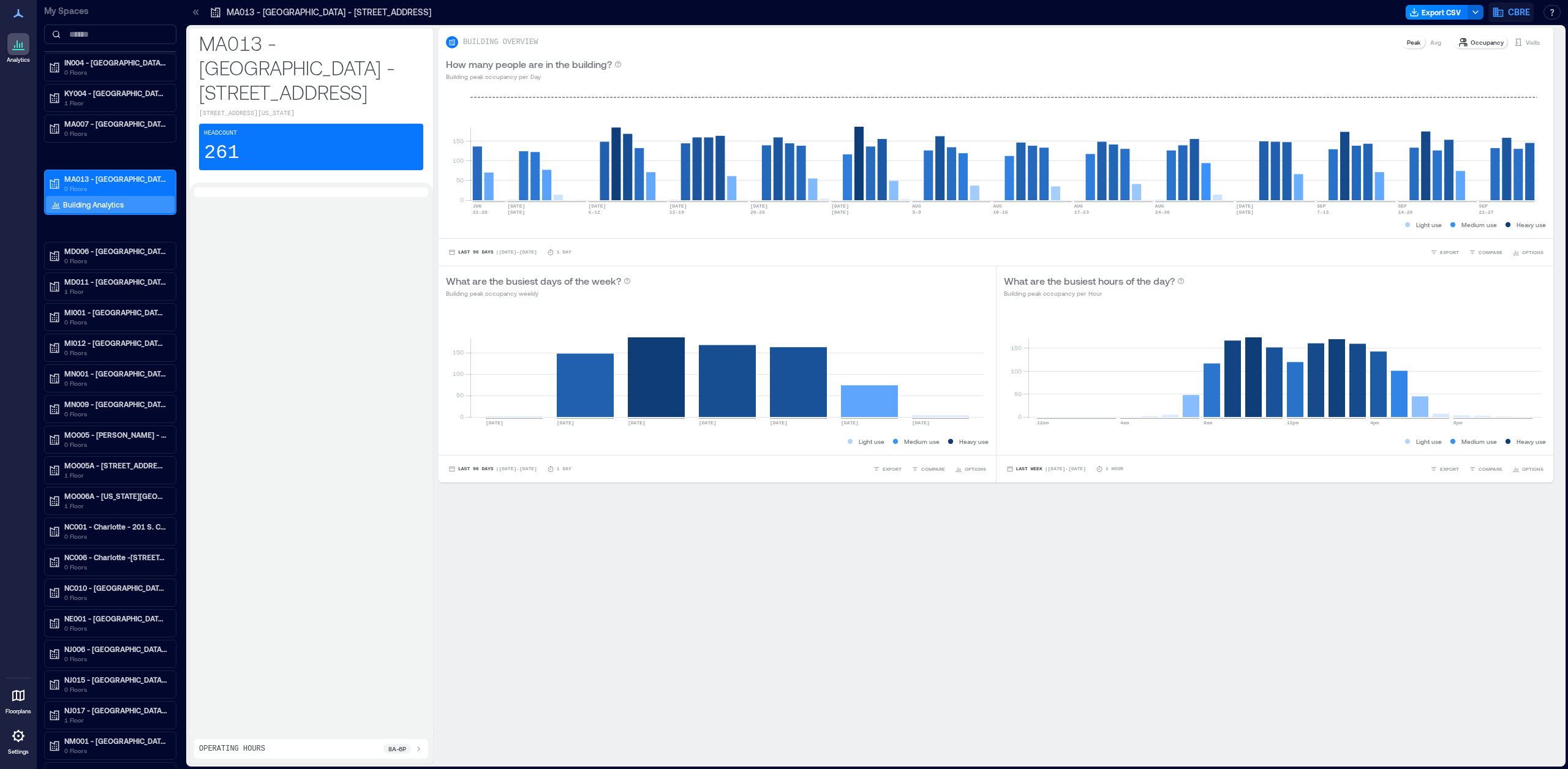
click at [1516, 13] on span "CBRE" at bounding box center [1519, 12] width 22 height 13
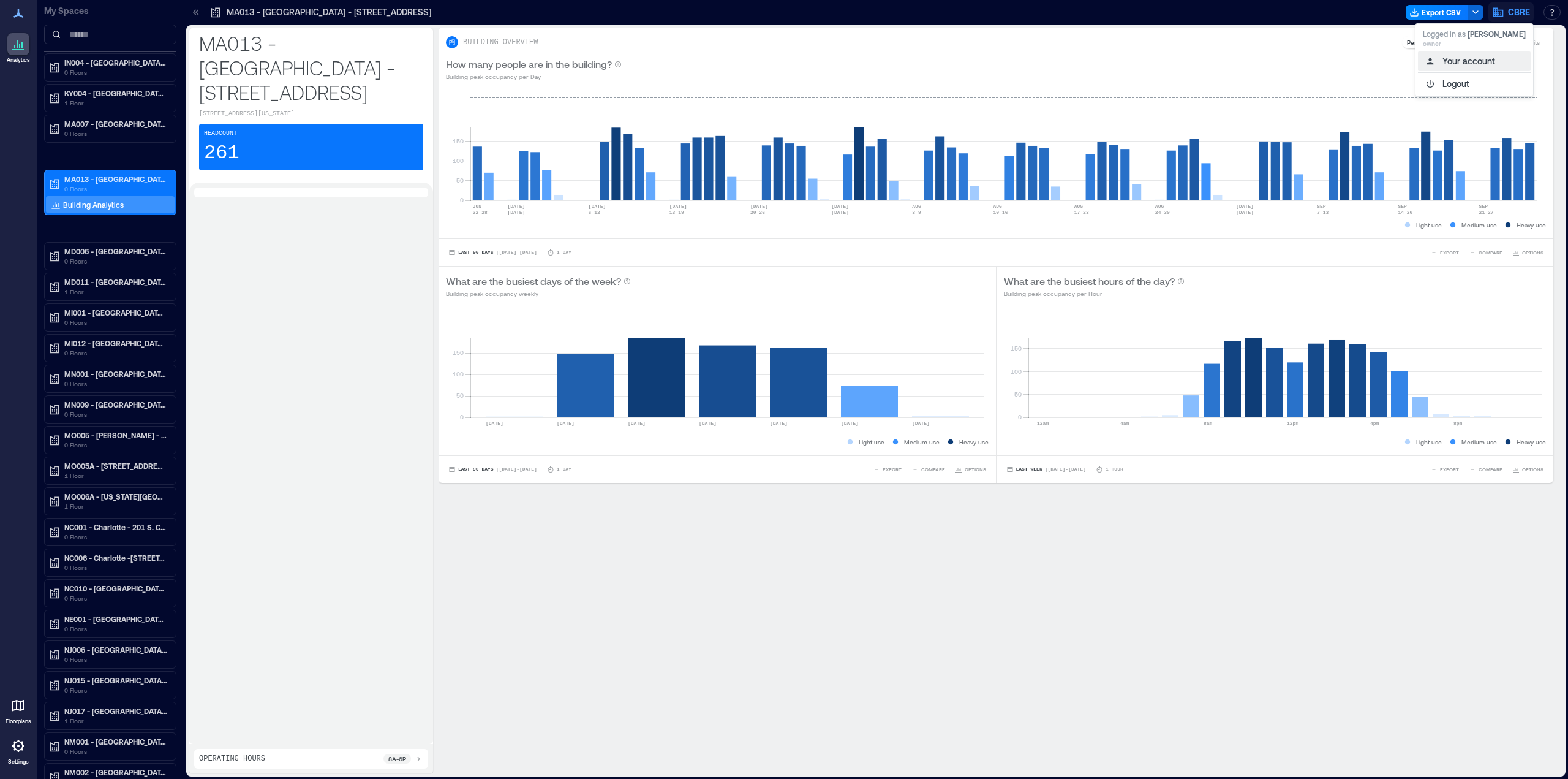
click at [1484, 62] on button "Your account" at bounding box center [1474, 61] width 113 height 19
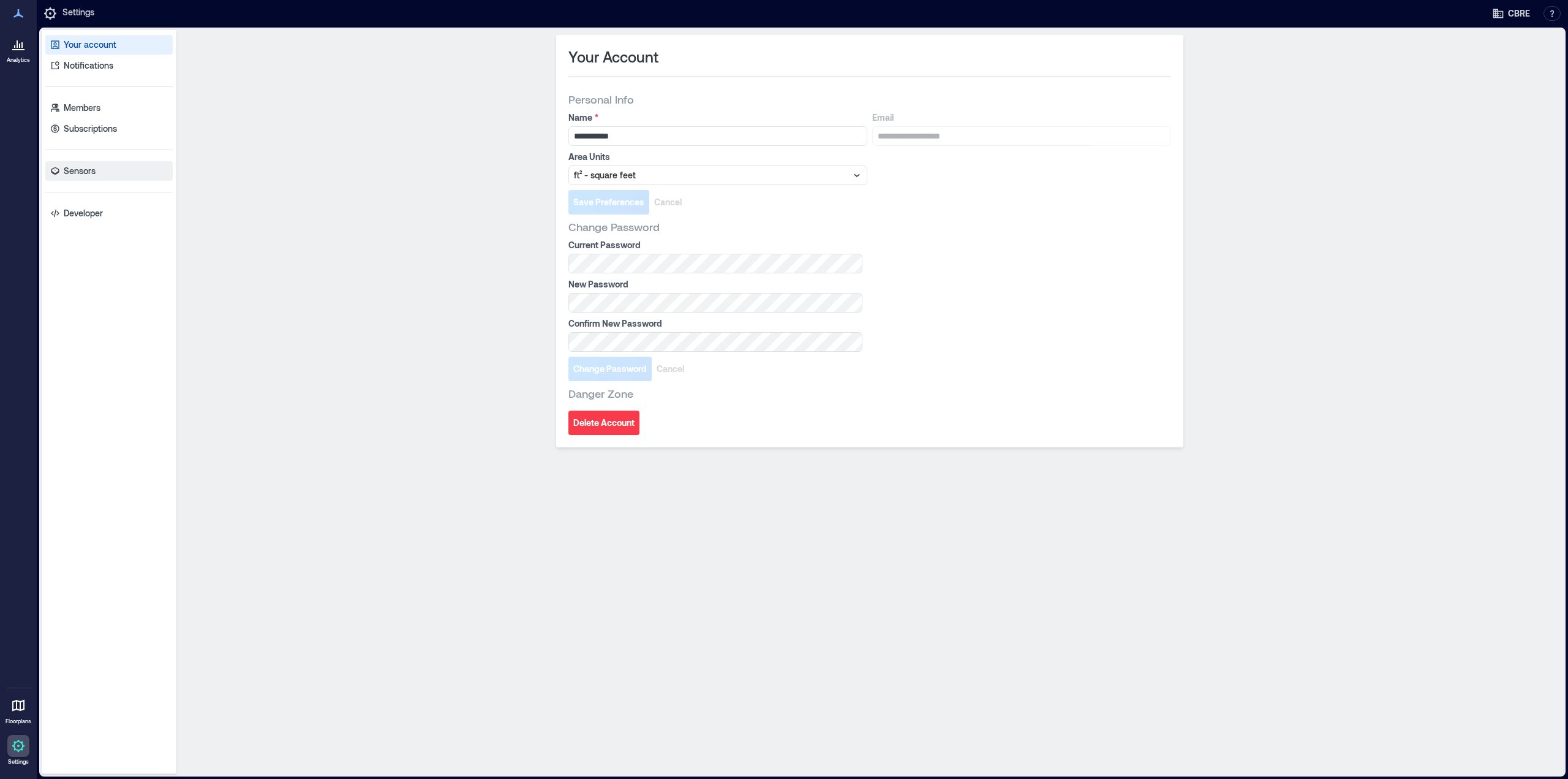
click at [94, 169] on p "Sensors" at bounding box center [80, 171] width 32 height 13
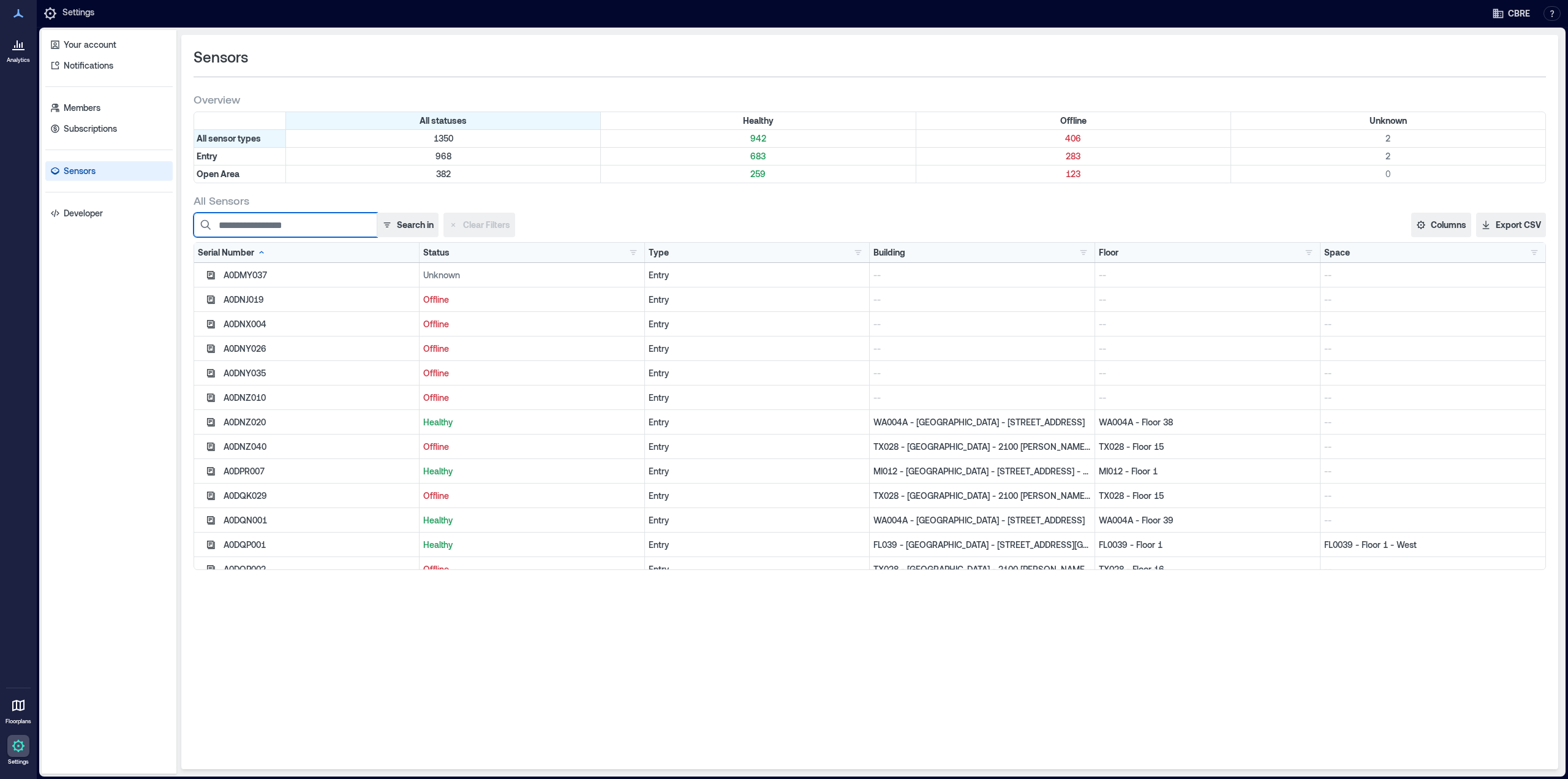
click at [280, 227] on input at bounding box center [286, 224] width 184 height 24
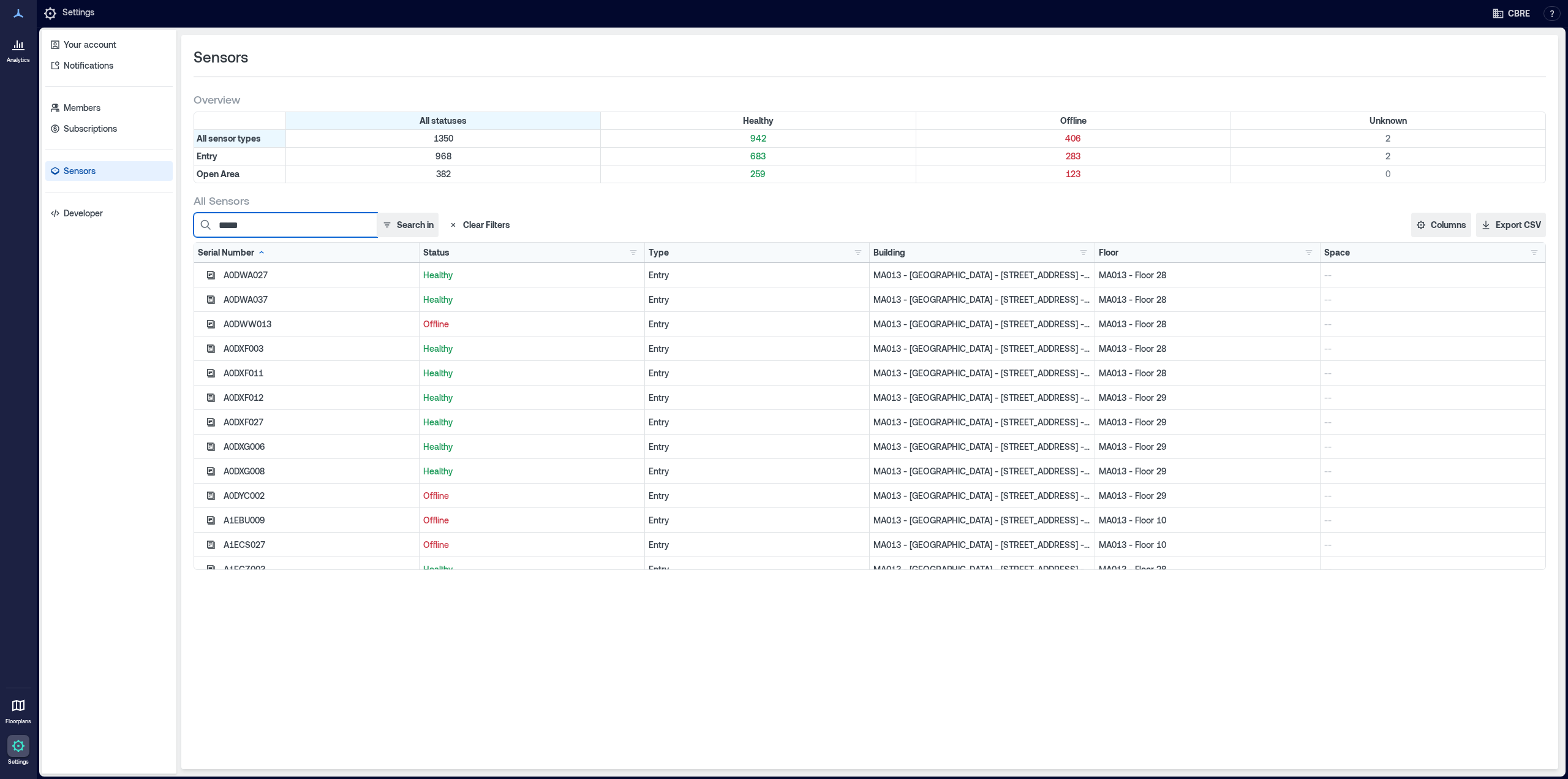
type input "*****"
click at [1110, 618] on div "Sensors Overview All statuses Healthy Offline Unknown All sensor types 1350 942…" at bounding box center [870, 401] width 1378 height 734
click at [68, 352] on div "Your account Notifications Members Subscriptions Sensors Developer" at bounding box center [109, 402] width 135 height 744
click at [35, 304] on div "Analytics Floorplans Settings" at bounding box center [19, 390] width 37 height 779
